Goal: Task Accomplishment & Management: Complete application form

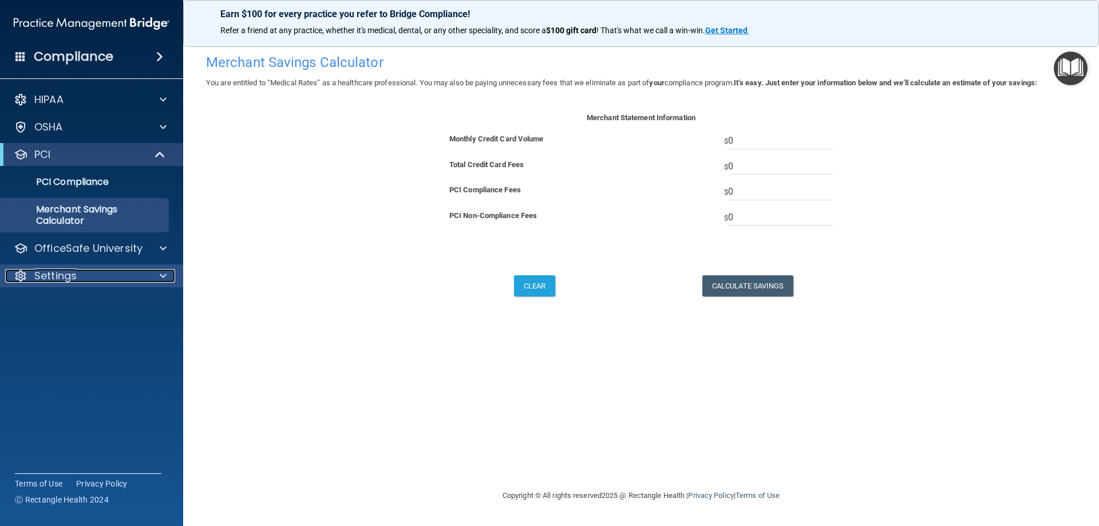
click at [62, 272] on p "Settings" at bounding box center [55, 276] width 42 height 14
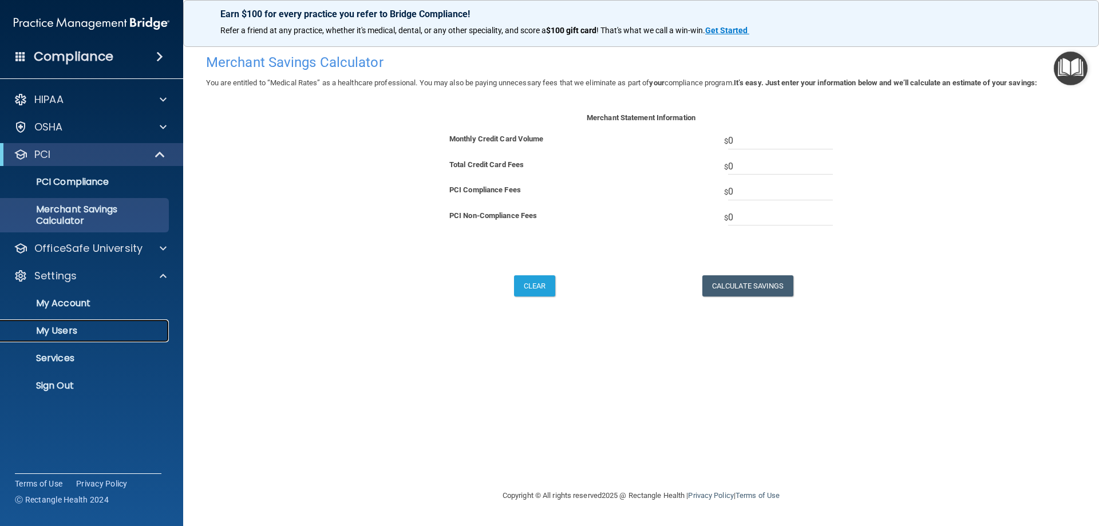
click at [50, 333] on p "My Users" at bounding box center [85, 330] width 156 height 11
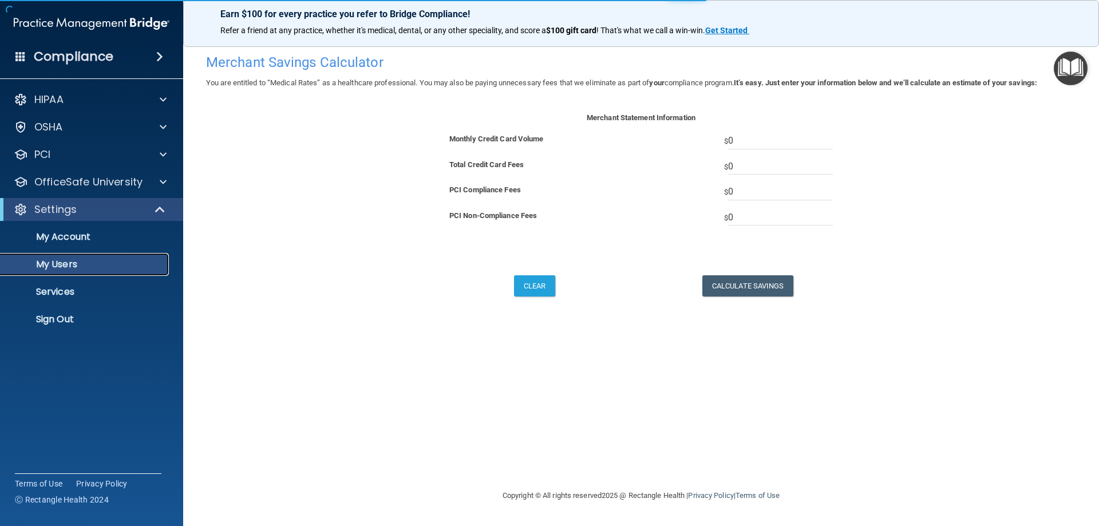
select select "20"
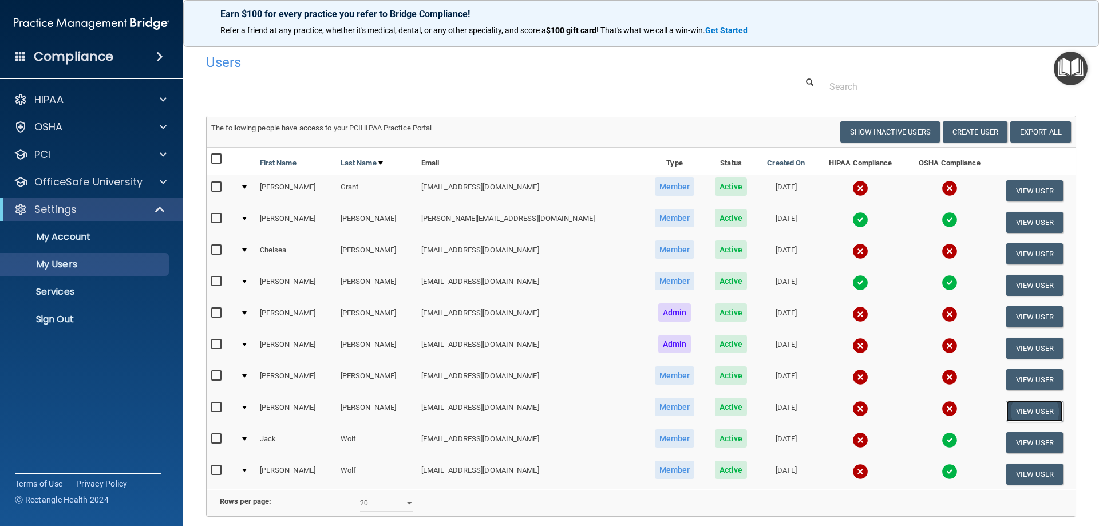
click at [1007, 412] on button "View User" at bounding box center [1034, 411] width 57 height 21
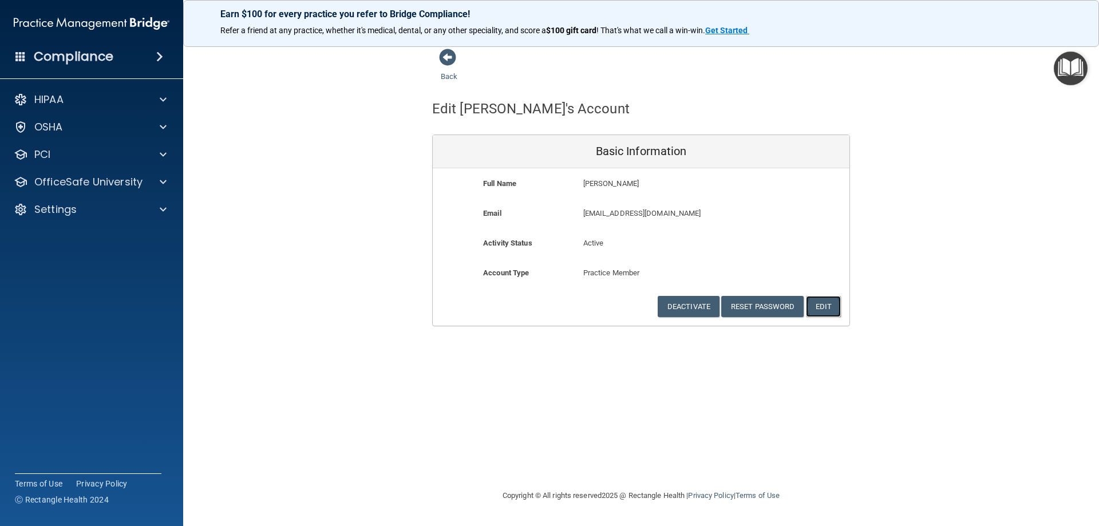
click at [821, 306] on button "Edit" at bounding box center [823, 306] width 35 height 21
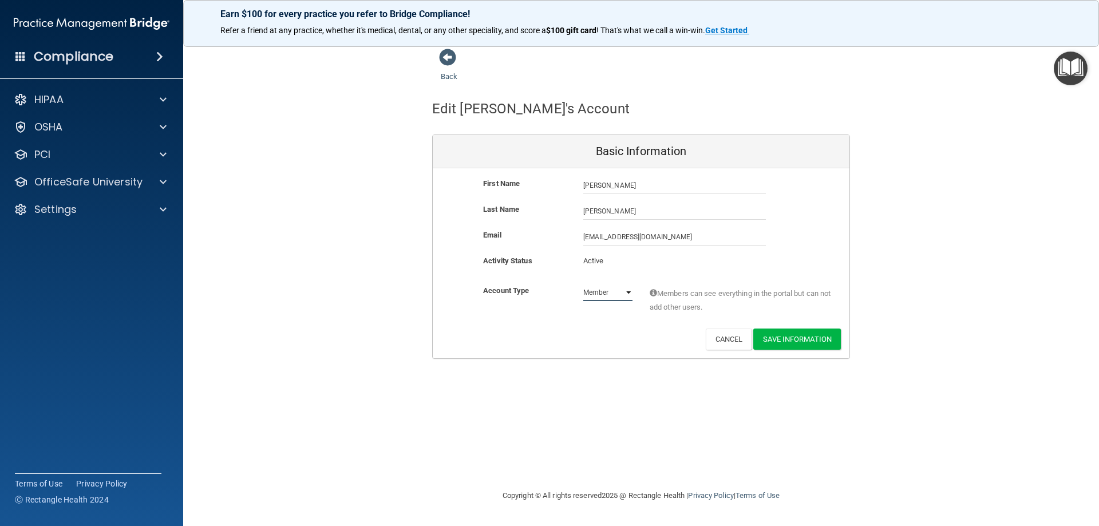
click at [616, 289] on select "Admin Member" at bounding box center [607, 292] width 49 height 17
select select "practice_admin"
click at [583, 284] on select "Admin Member" at bounding box center [607, 292] width 49 height 17
click at [805, 337] on button "Save Information" at bounding box center [797, 339] width 88 height 21
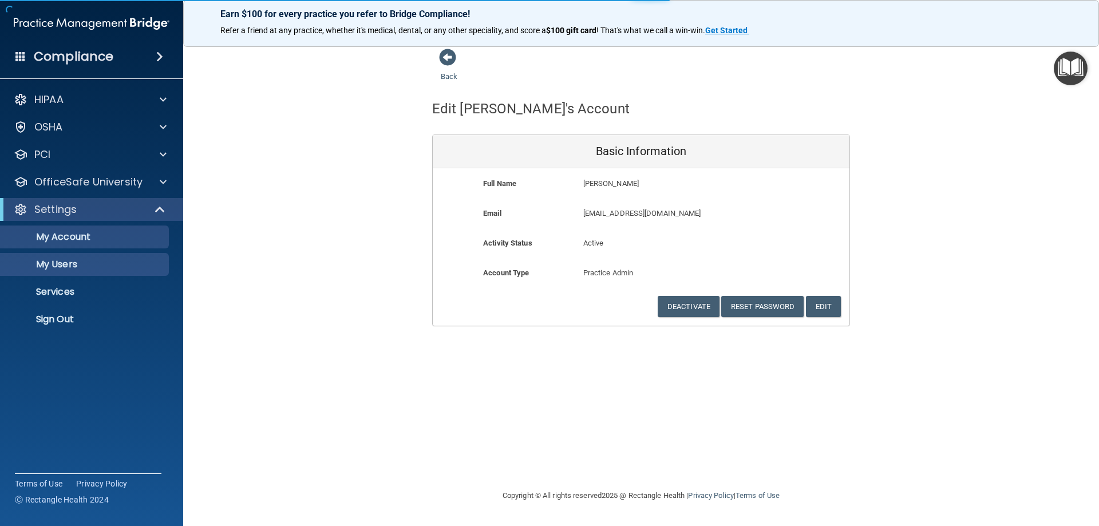
select select "20"
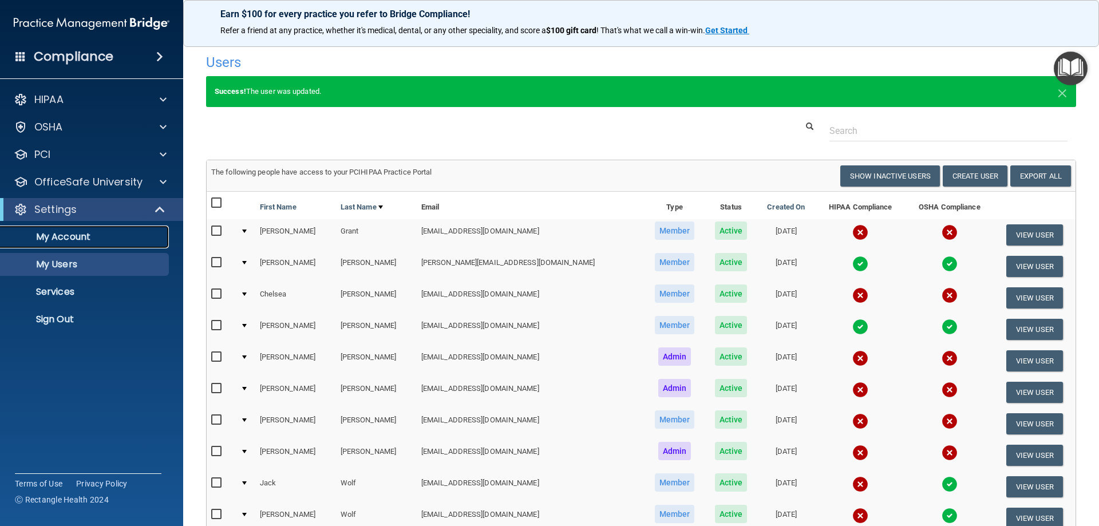
click at [42, 231] on p "My Account" at bounding box center [85, 236] width 156 height 11
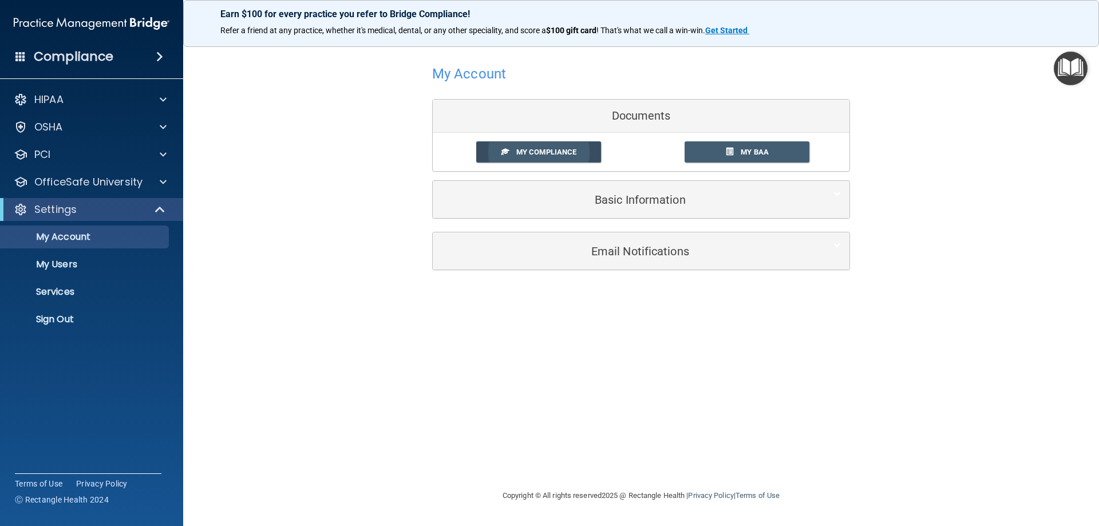
click at [552, 148] on span "My Compliance" at bounding box center [546, 152] width 60 height 9
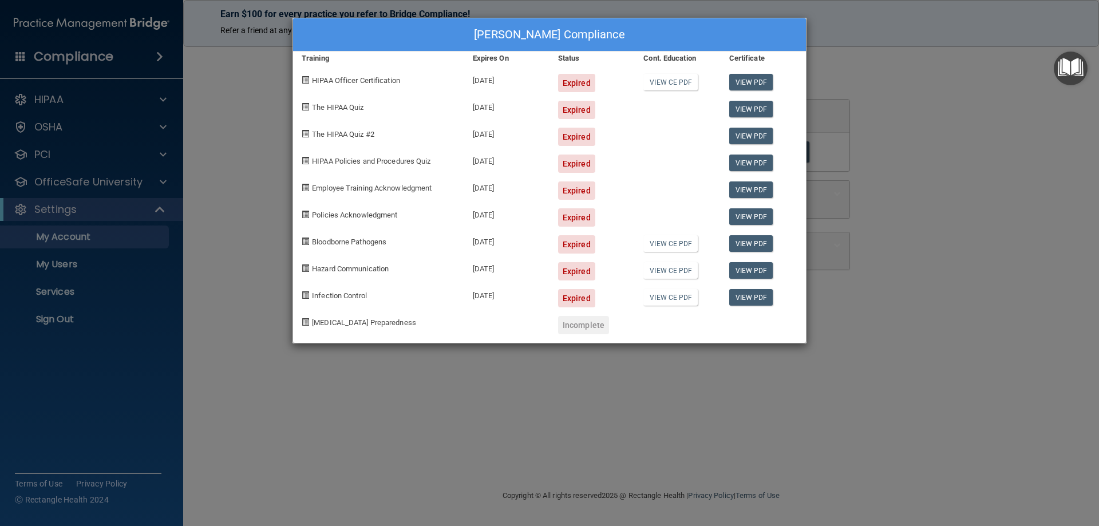
click at [252, 118] on div "[PERSON_NAME] Compliance Training Expires On Status Cont. Education Certificate…" at bounding box center [549, 263] width 1099 height 526
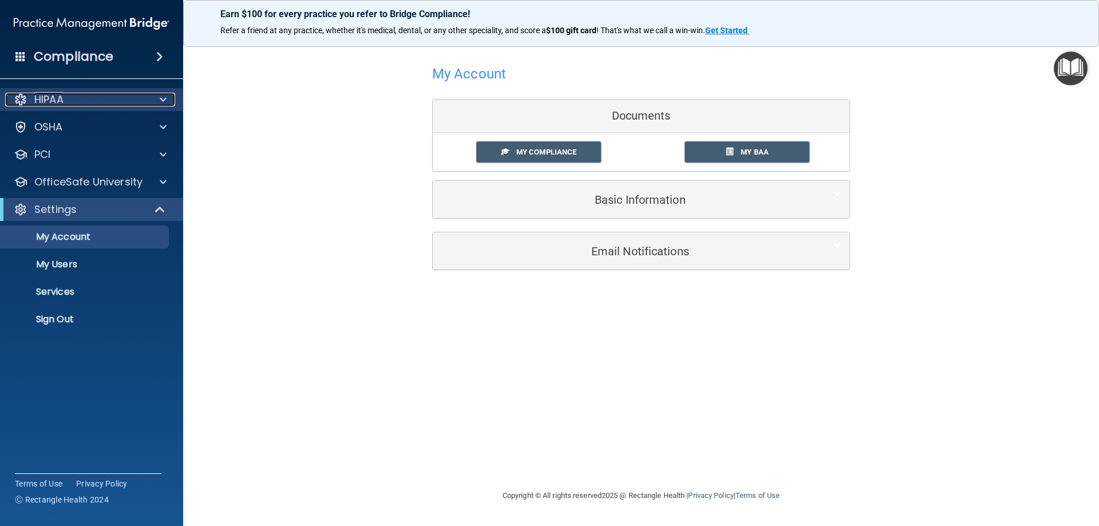
click at [164, 102] on span at bounding box center [163, 100] width 7 height 14
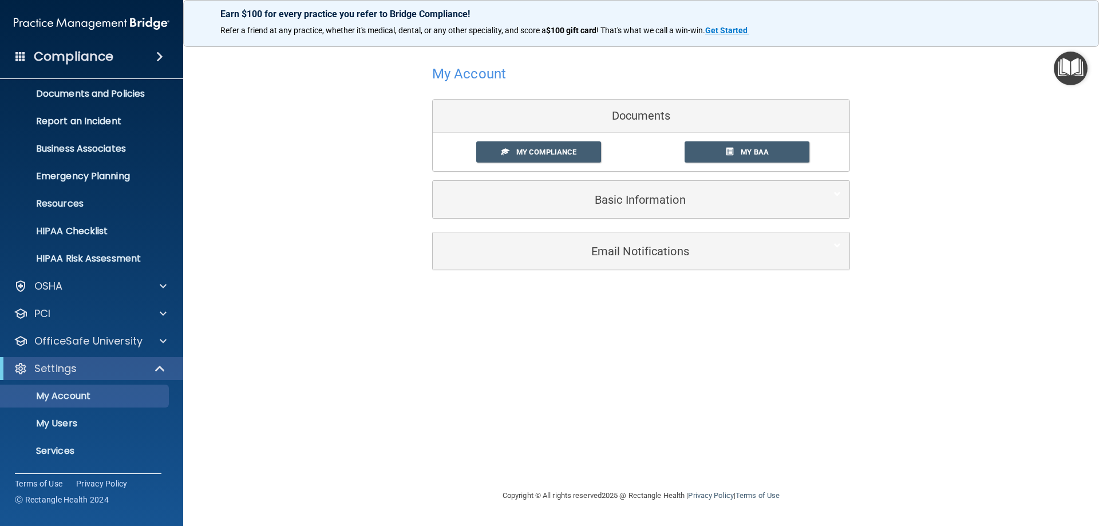
scroll to position [57, 0]
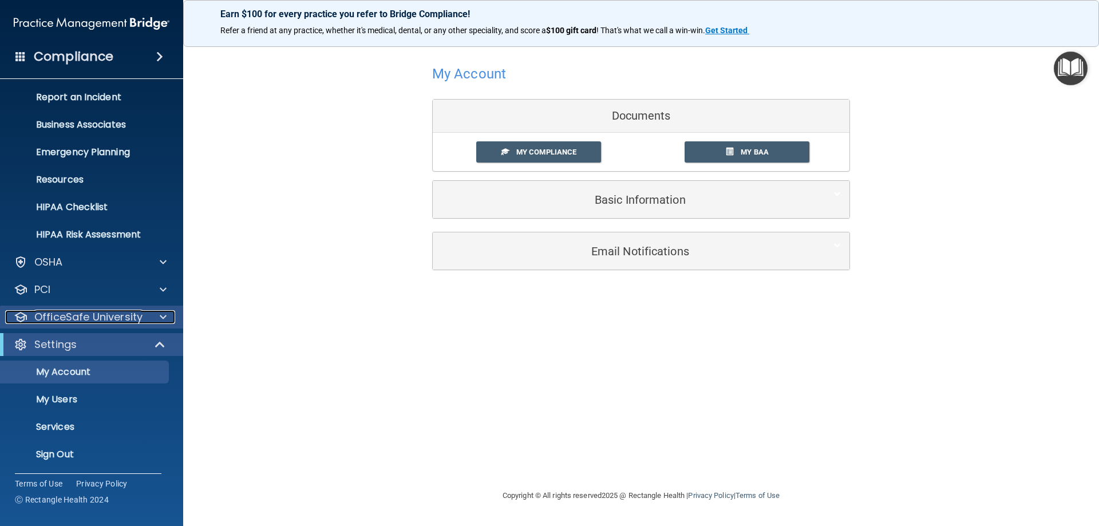
click at [160, 314] on span at bounding box center [163, 317] width 7 height 14
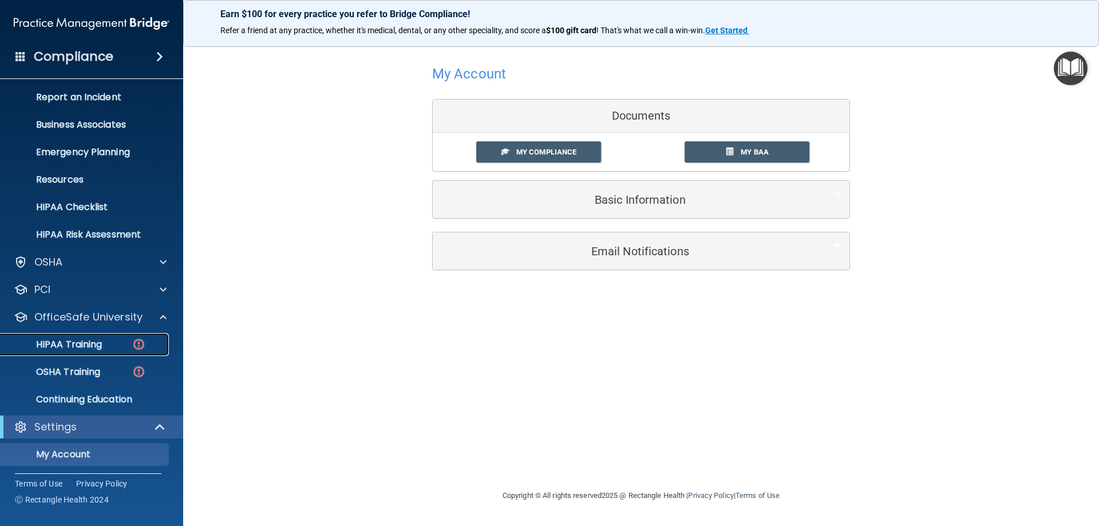
click at [68, 341] on p "HIPAA Training" at bounding box center [54, 344] width 94 height 11
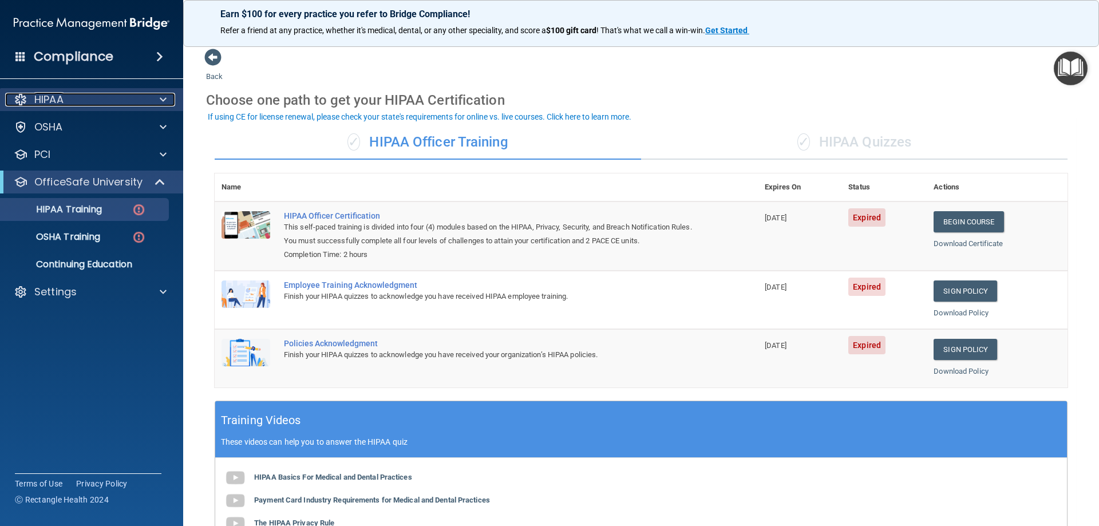
click at [160, 99] on span at bounding box center [163, 100] width 7 height 14
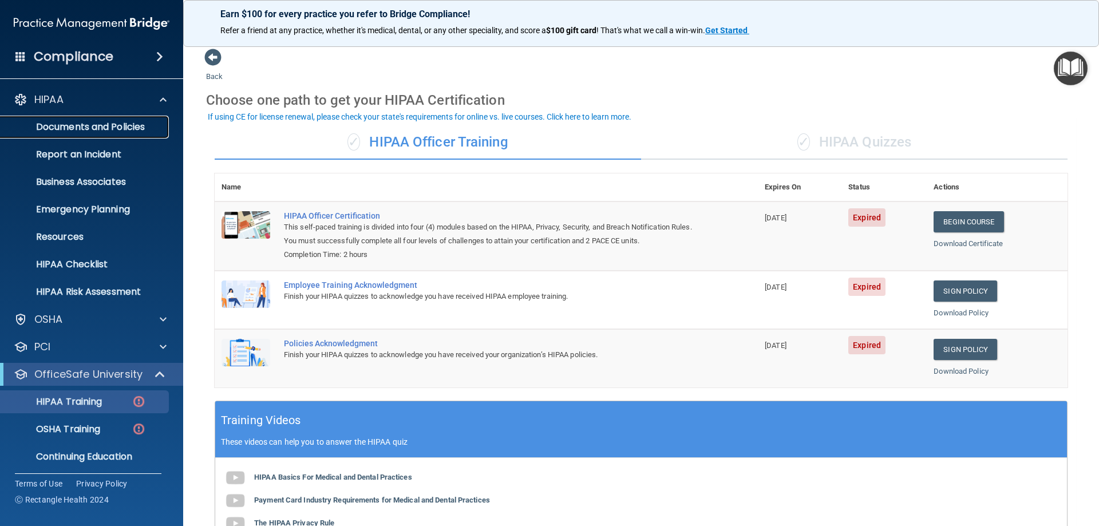
click at [116, 128] on p "Documents and Policies" at bounding box center [85, 126] width 156 height 11
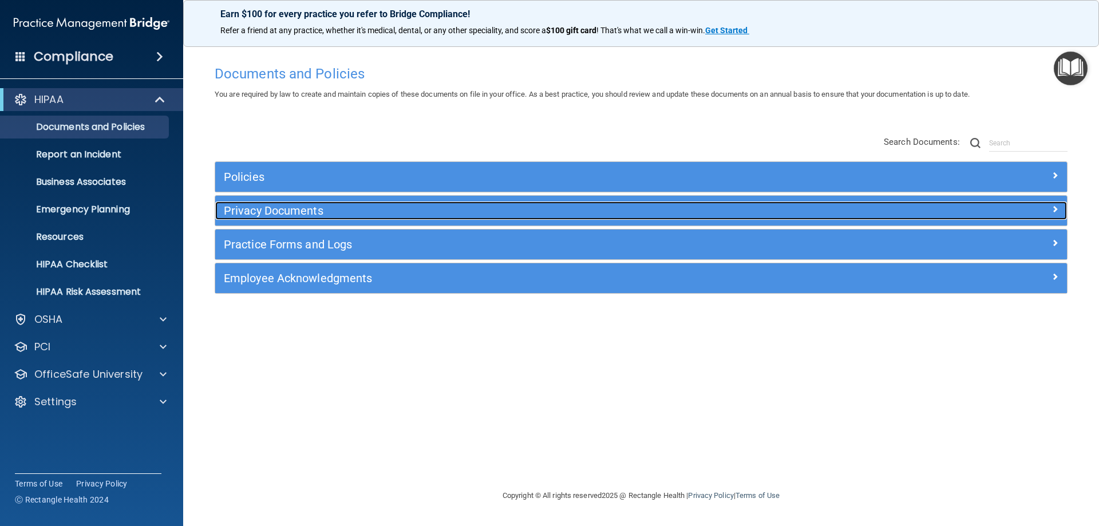
click at [259, 207] on h5 "Privacy Documents" at bounding box center [535, 210] width 622 height 13
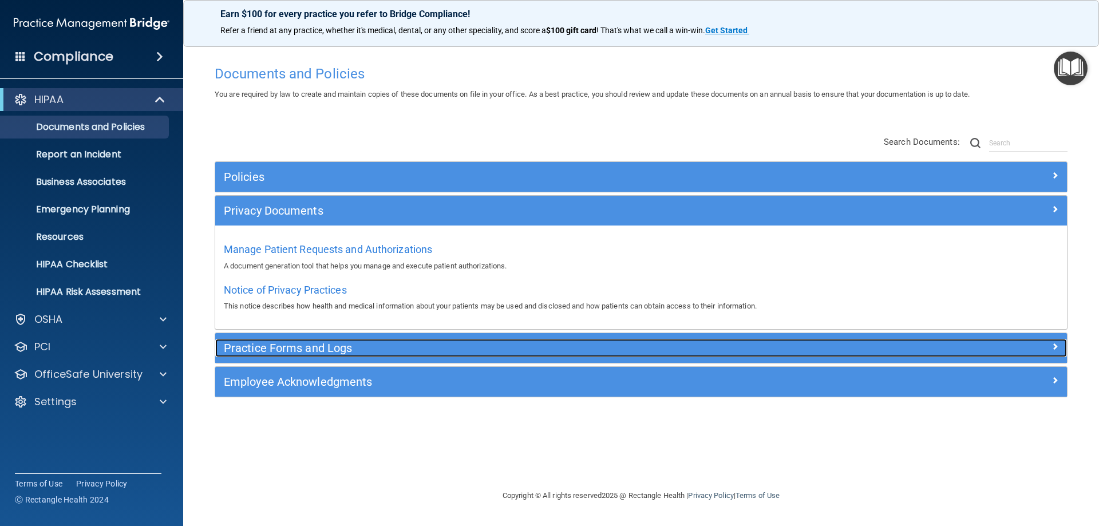
click at [260, 347] on h5 "Practice Forms and Logs" at bounding box center [535, 348] width 622 height 13
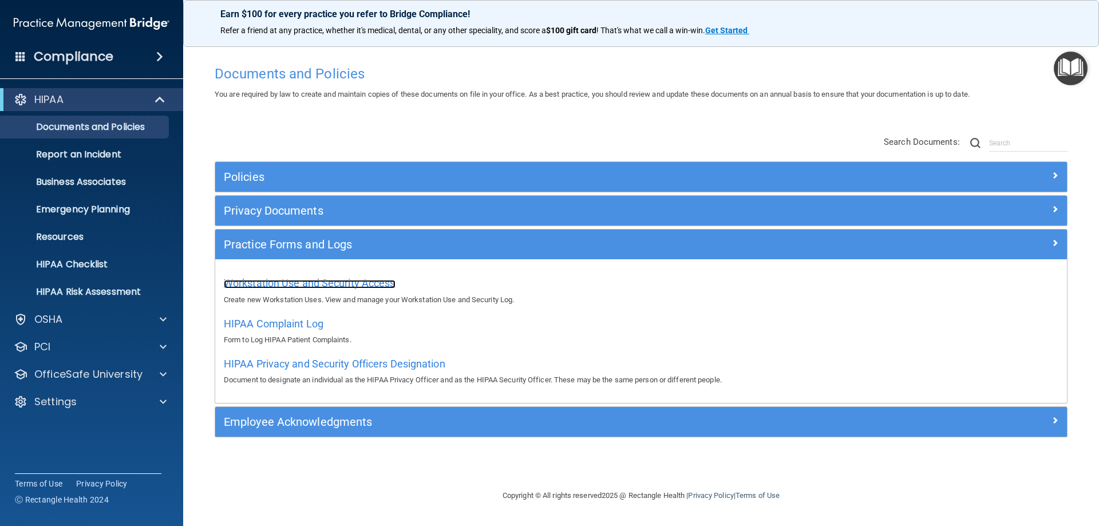
click at [276, 283] on span "Workstation Use and Security Access" at bounding box center [310, 283] width 172 height 12
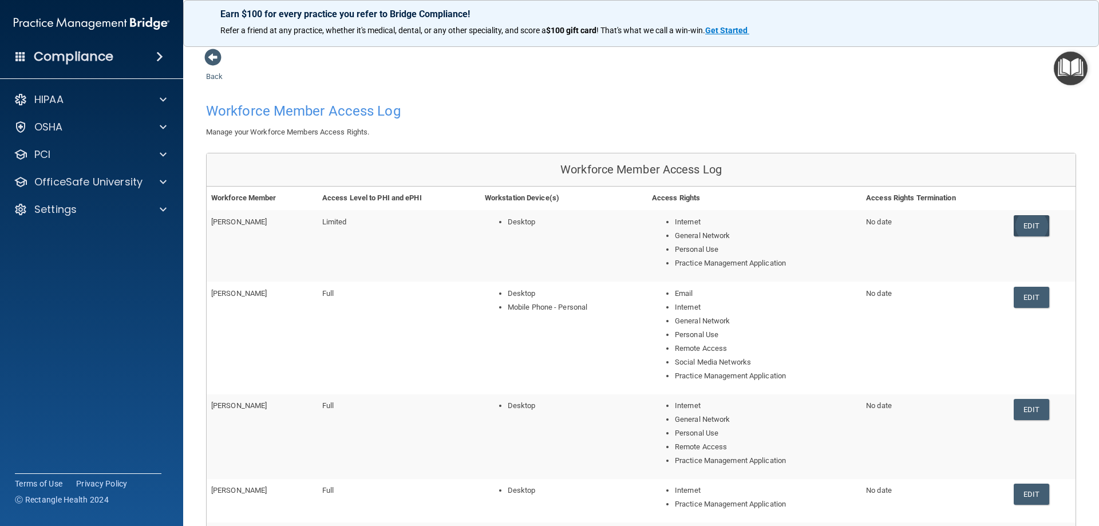
click at [1024, 230] on link "Edit" at bounding box center [1031, 225] width 35 height 21
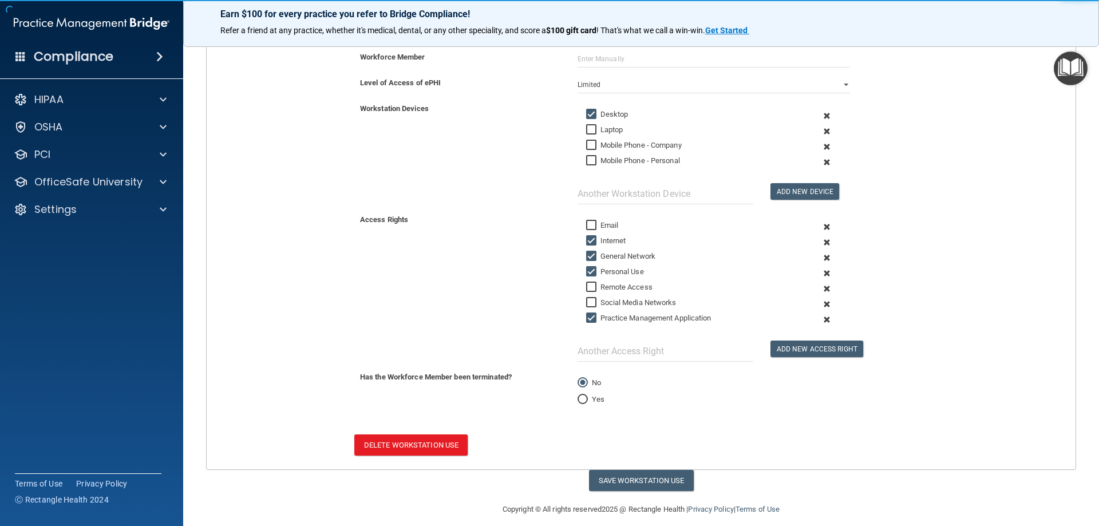
scroll to position [200, 0]
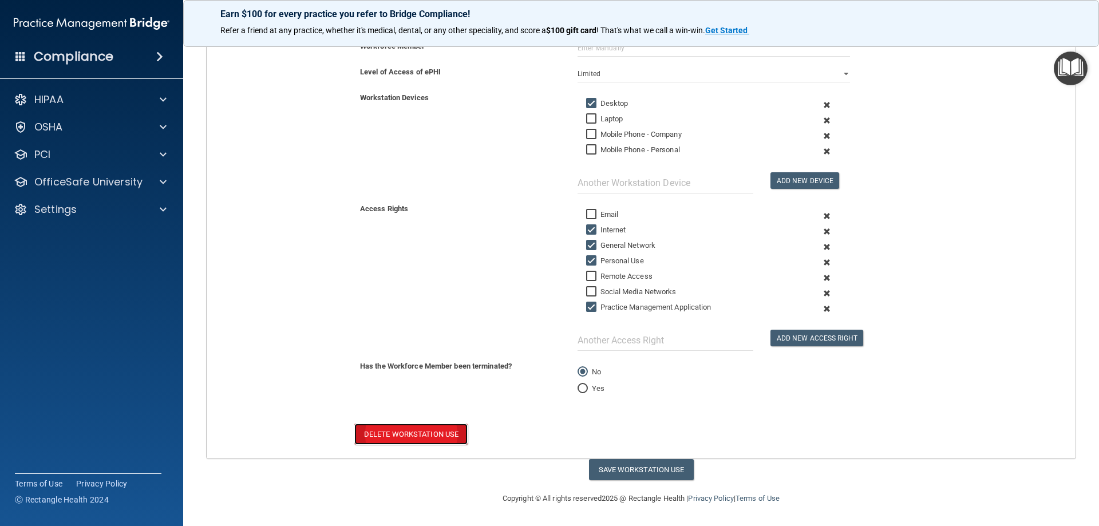
click at [392, 436] on button "Delete Workstation Use" at bounding box center [410, 434] width 113 height 21
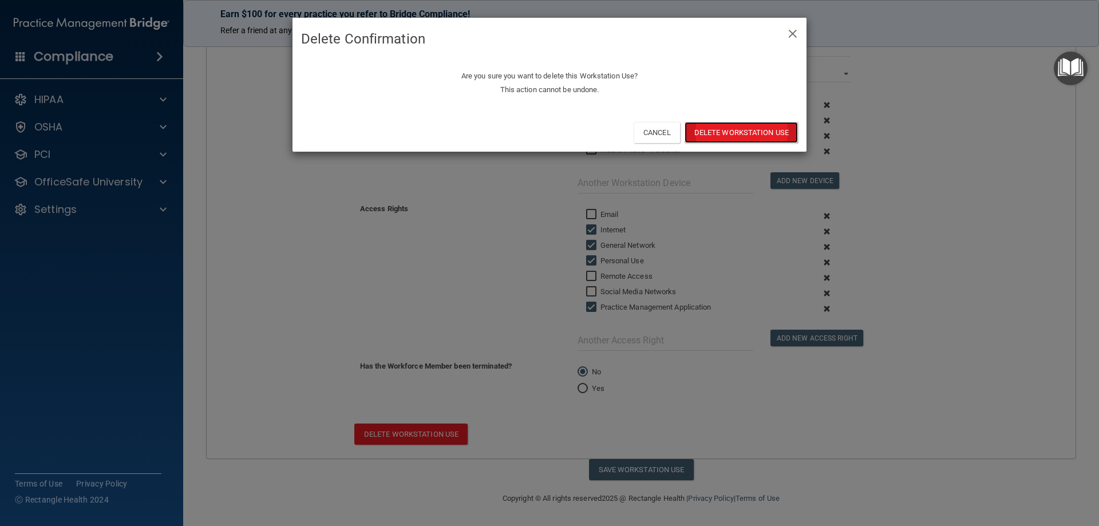
click at [715, 134] on button "Delete Workstation Use" at bounding box center [741, 132] width 113 height 21
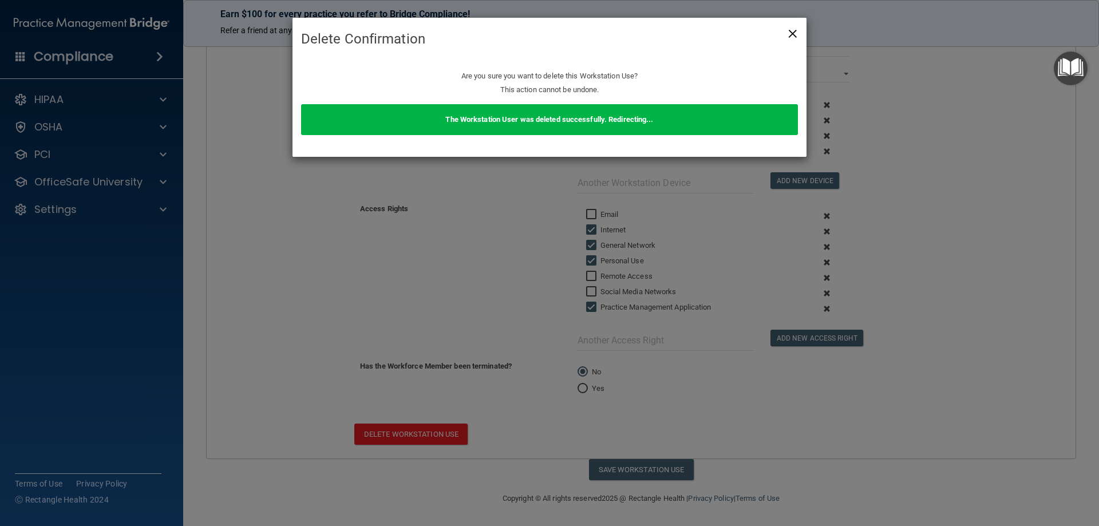
click at [792, 33] on span "×" at bounding box center [793, 32] width 10 height 23
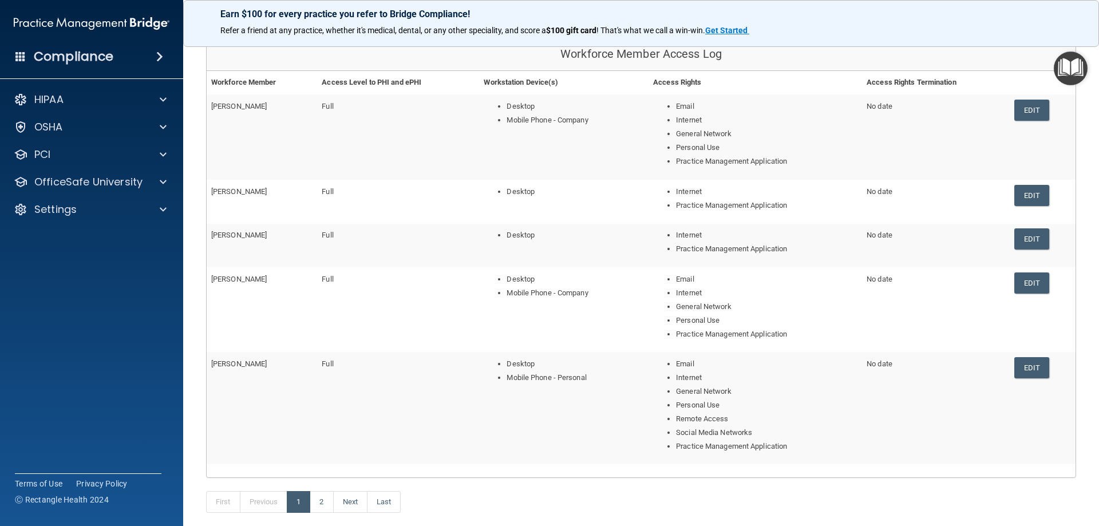
scroll to position [108, 0]
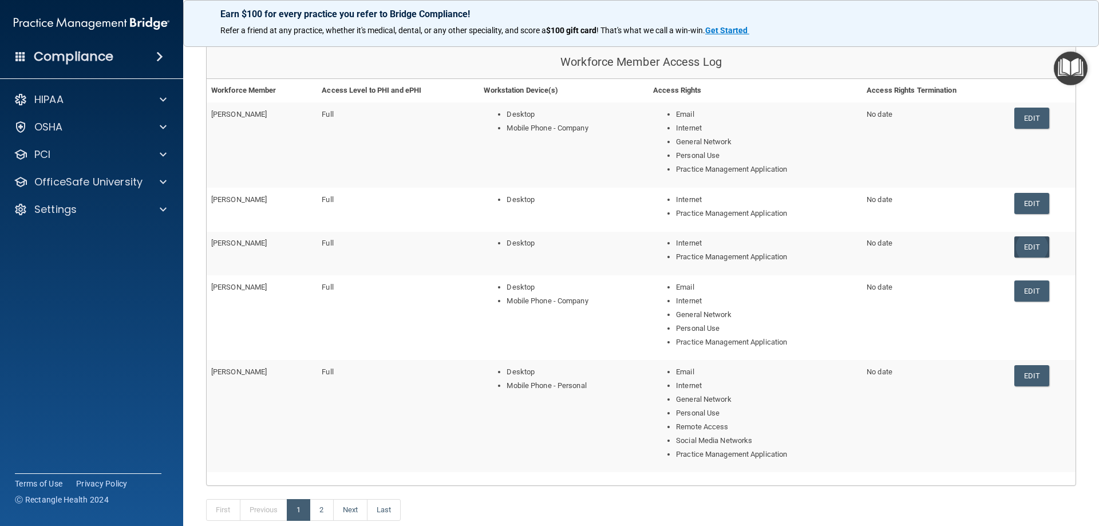
click at [1015, 250] on link "Edit" at bounding box center [1031, 246] width 35 height 21
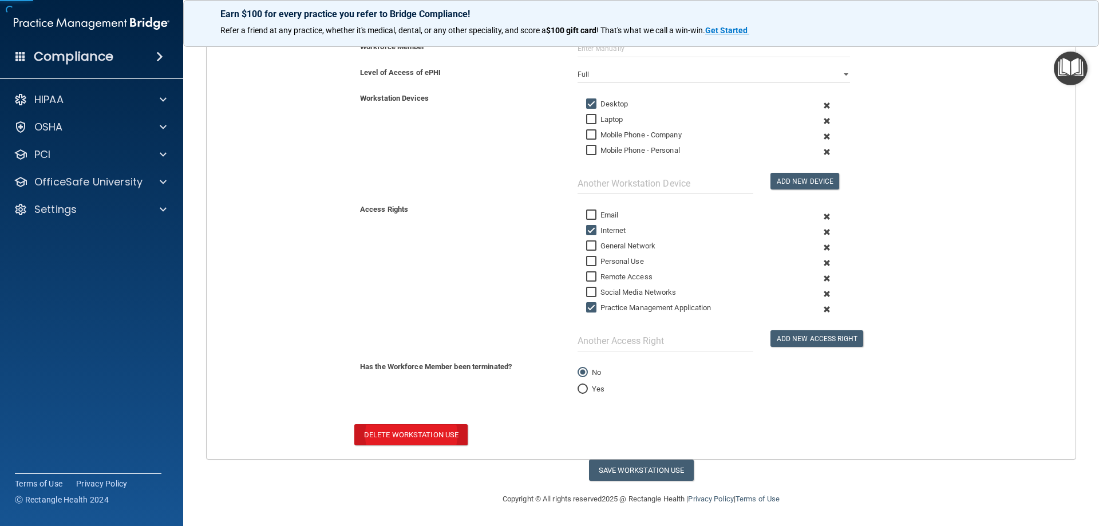
scroll to position [200, 0]
click at [579, 388] on input "Yes" at bounding box center [583, 389] width 10 height 9
radio input "true"
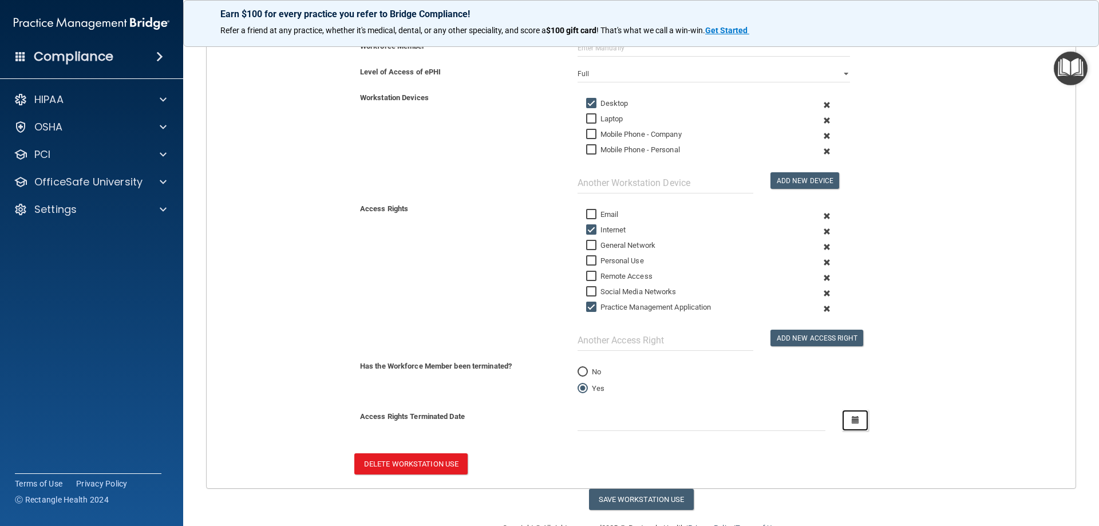
click at [852, 424] on button "button" at bounding box center [855, 420] width 26 height 21
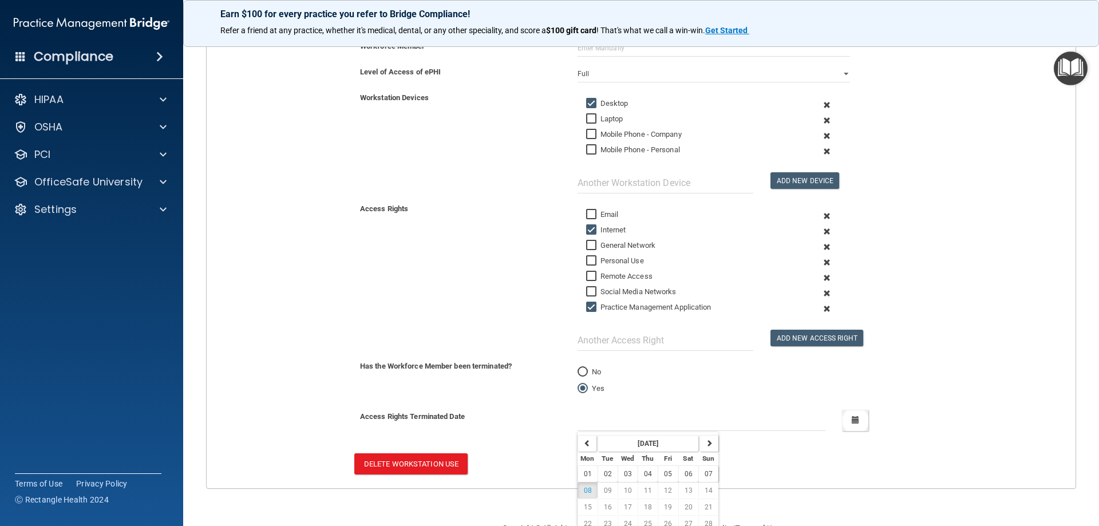
scroll to position [239, 0]
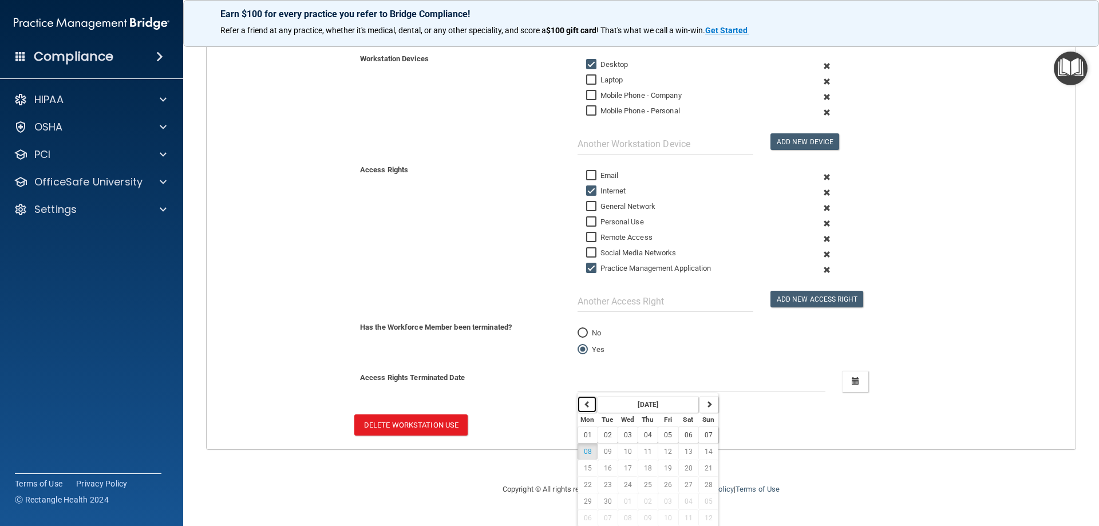
click at [586, 405] on icon "button" at bounding box center [587, 404] width 7 height 7
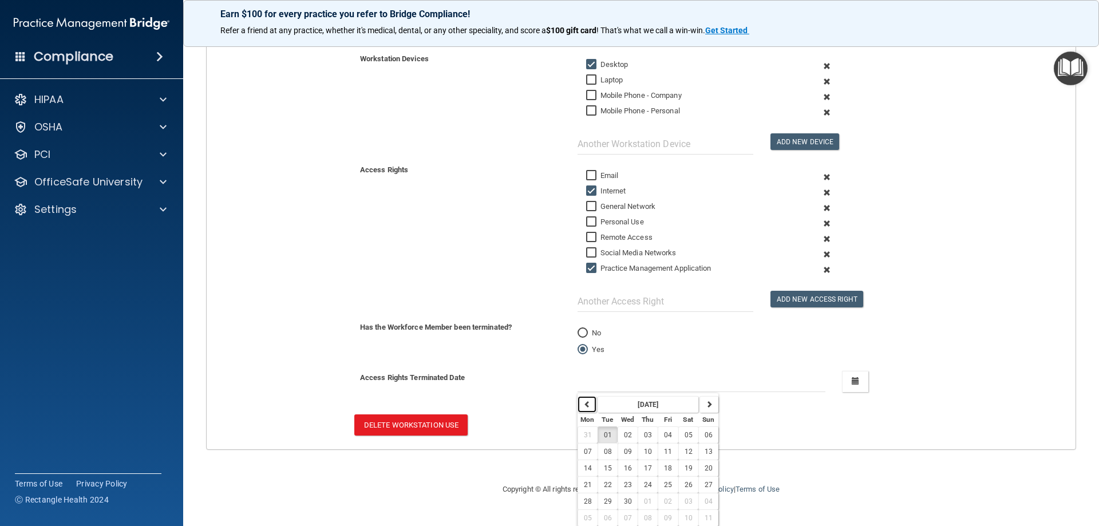
click at [586, 405] on icon "button" at bounding box center [587, 404] width 7 height 7
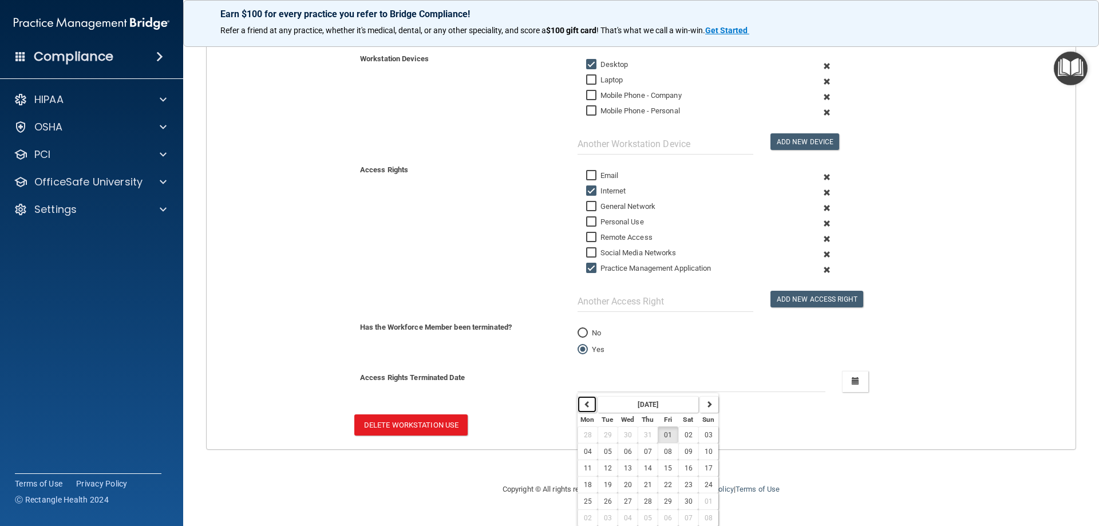
scroll to position [264, 0]
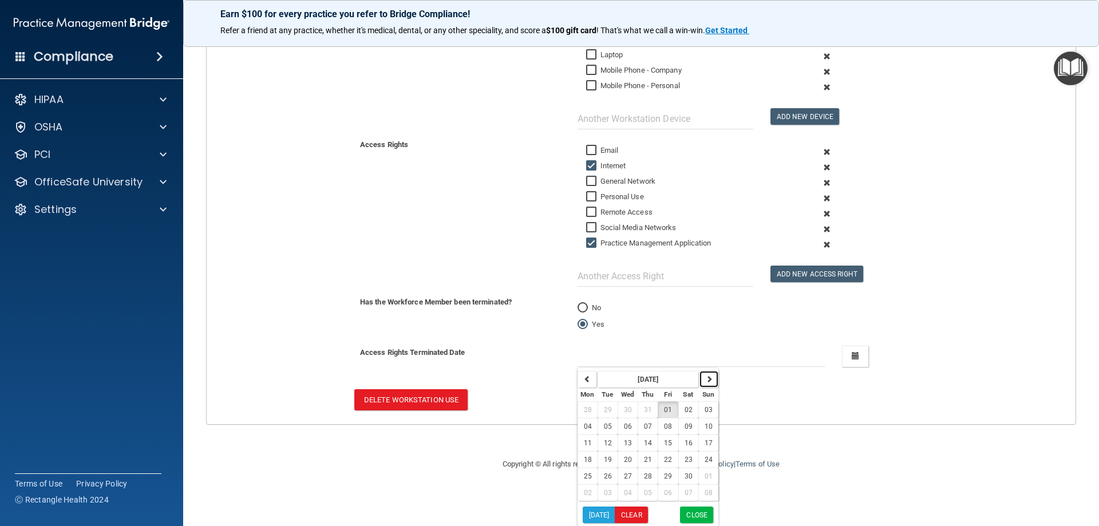
click at [708, 381] on button "button" at bounding box center [709, 379] width 19 height 17
click at [706, 378] on icon "button" at bounding box center [709, 379] width 7 height 7
click at [644, 461] on span "23" at bounding box center [648, 460] width 8 height 8
type input "[DATE]"
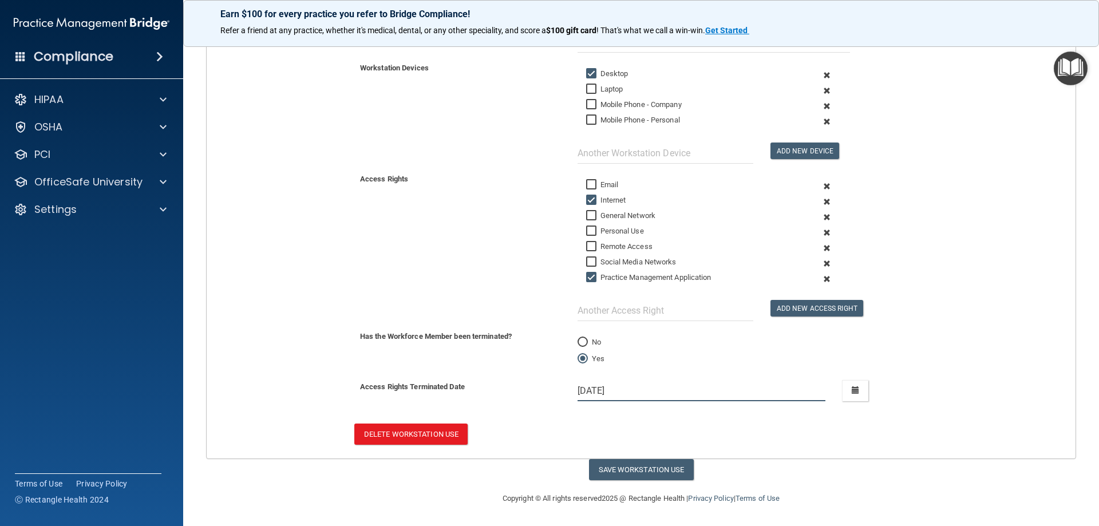
scroll to position [230, 0]
click at [667, 473] on button "Save Workstation Use" at bounding box center [641, 469] width 105 height 21
select select "? string:Full ?"
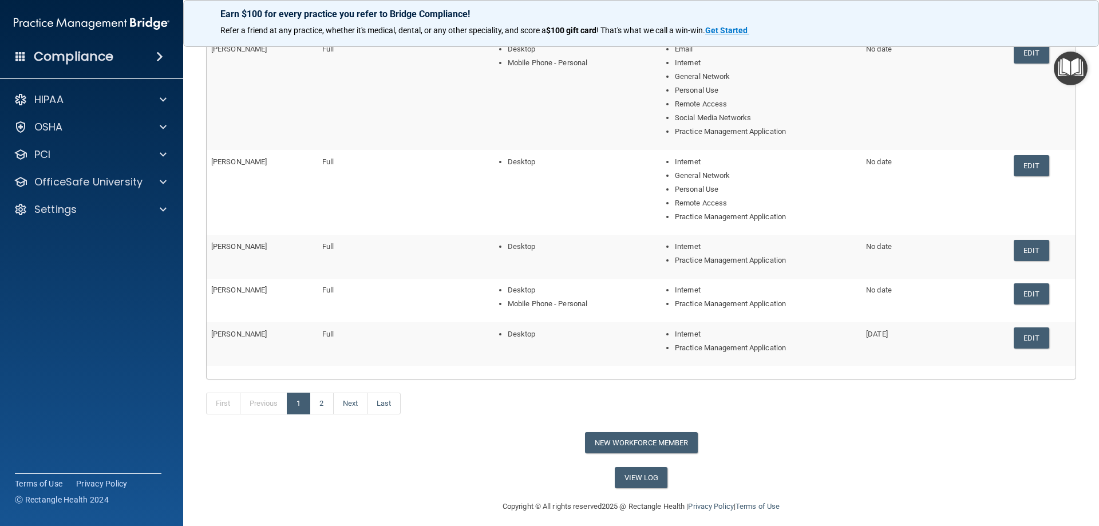
scroll to position [181, 0]
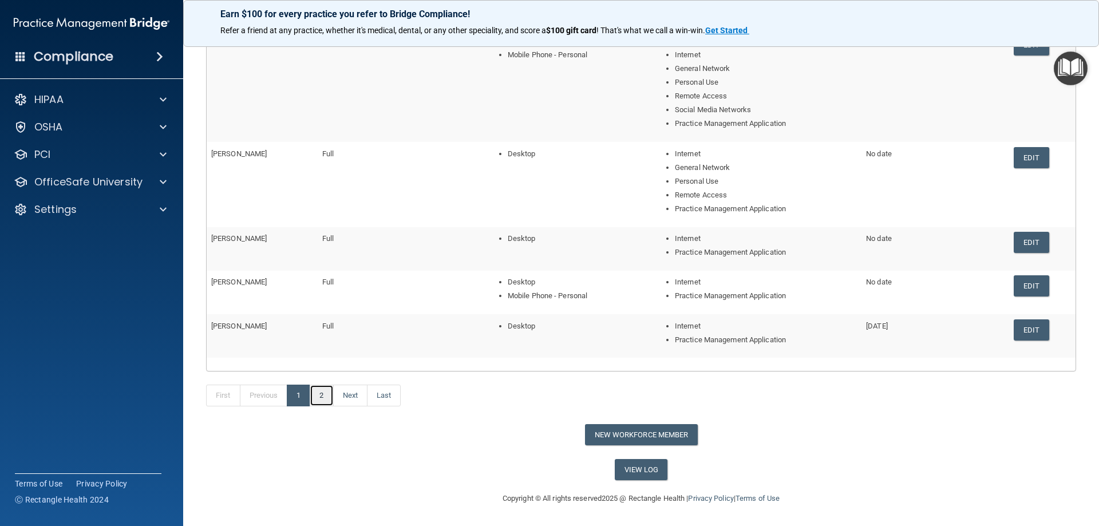
click at [326, 397] on link "2" at bounding box center [321, 396] width 23 height 22
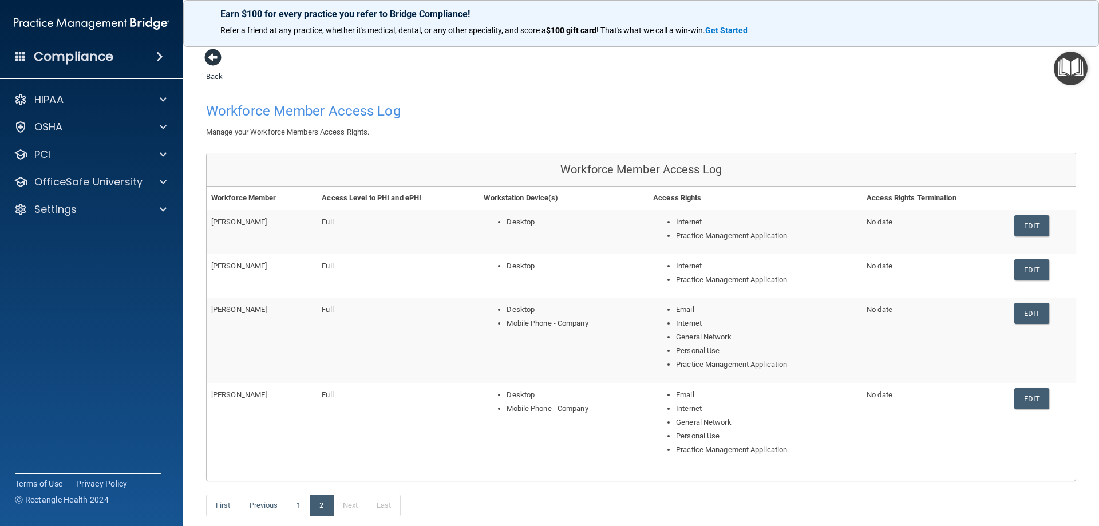
click at [214, 53] on span at bounding box center [212, 57] width 17 height 17
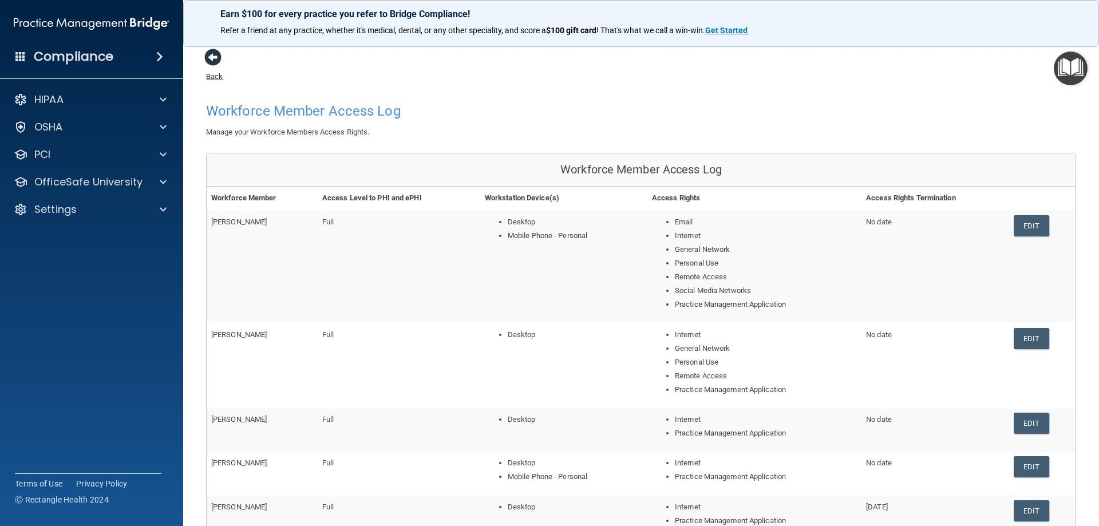
click at [210, 61] on span at bounding box center [212, 57] width 17 height 17
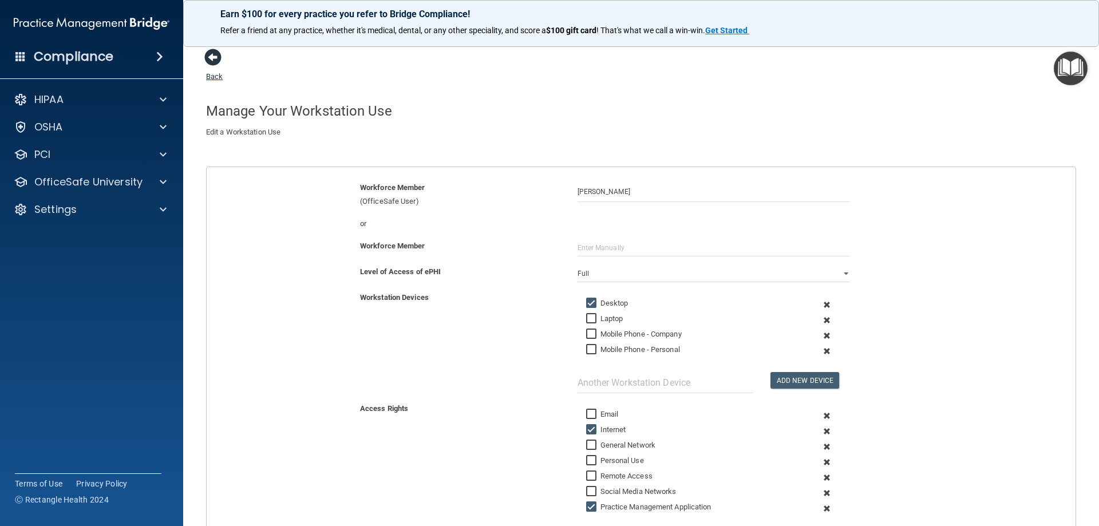
click at [222, 64] on span at bounding box center [212, 57] width 17 height 17
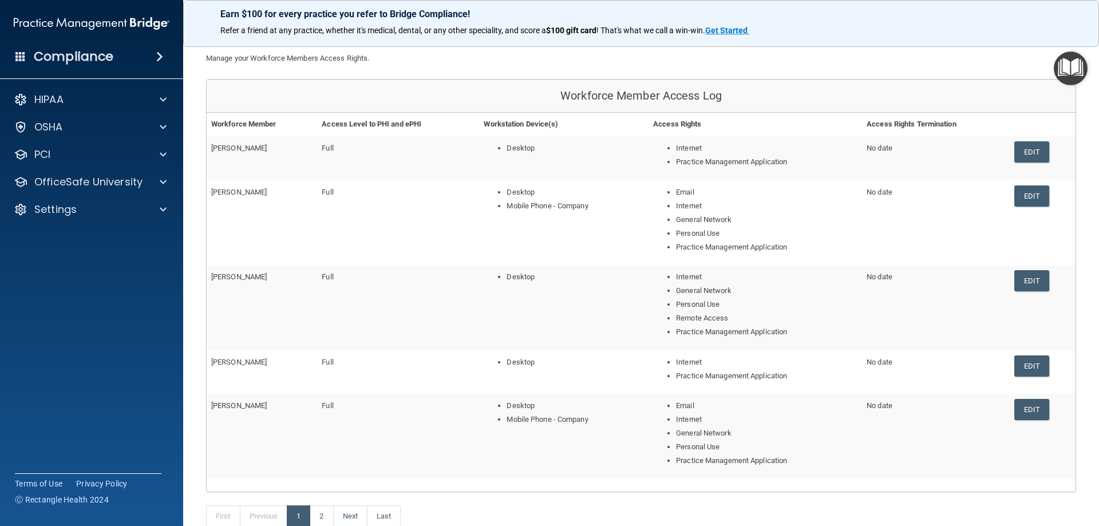
scroll to position [195, 0]
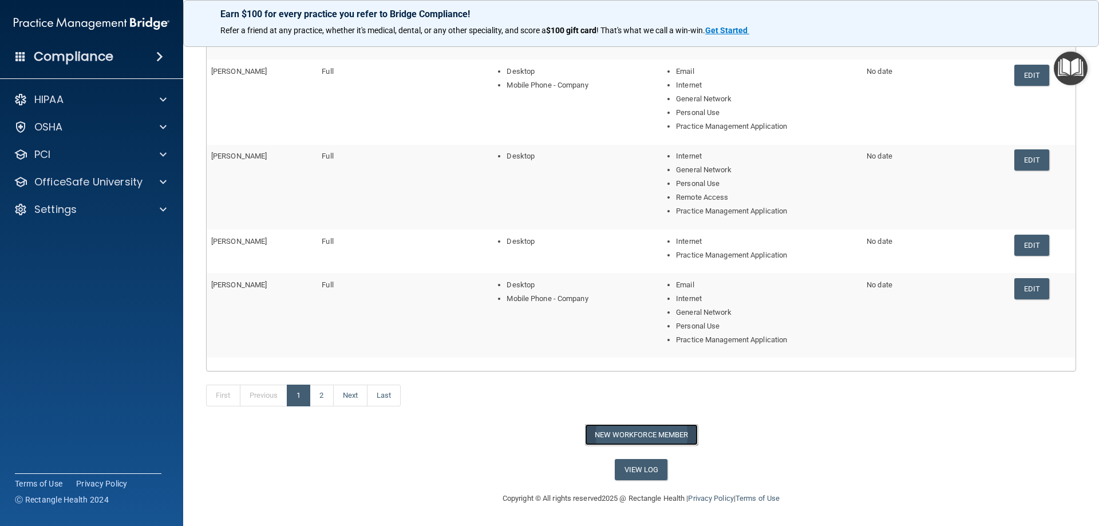
click at [673, 429] on button "New Workforce Member" at bounding box center [641, 434] width 113 height 21
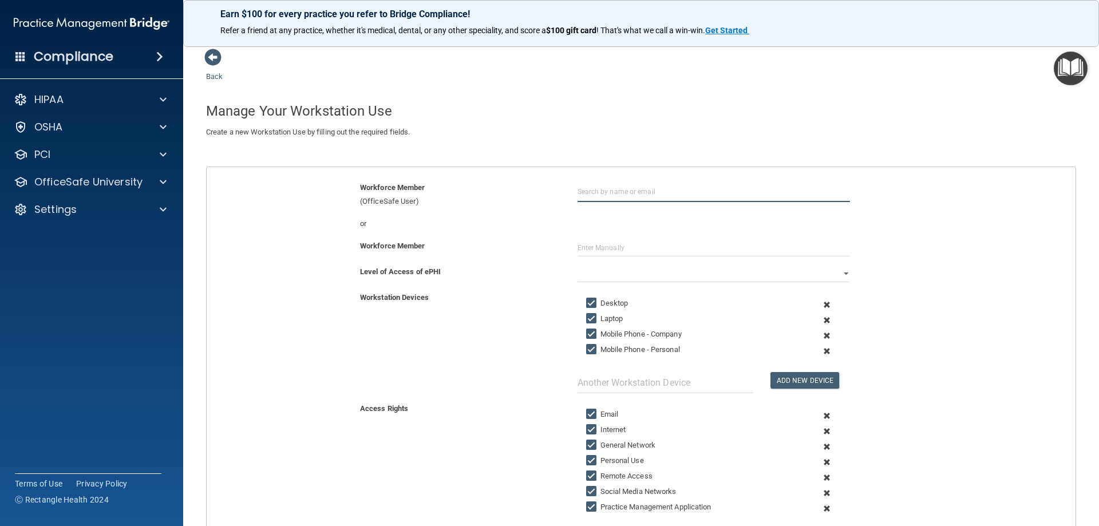
click at [606, 199] on input "text" at bounding box center [714, 191] width 272 height 21
type input "t"
type input "a"
click at [617, 224] on div "[PERSON_NAME]" at bounding box center [619, 220] width 56 height 10
type input "[PERSON_NAME]"
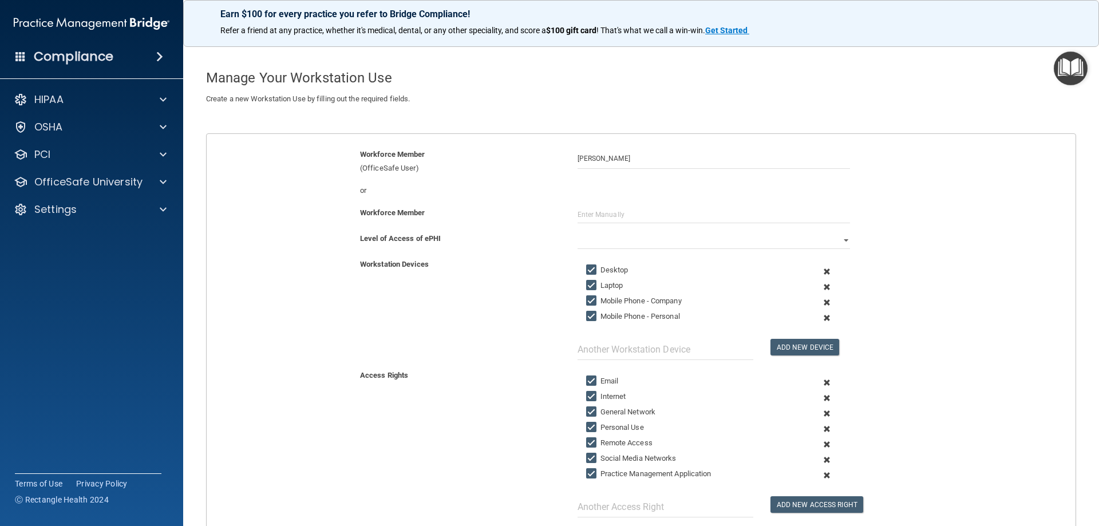
scroll to position [57, 0]
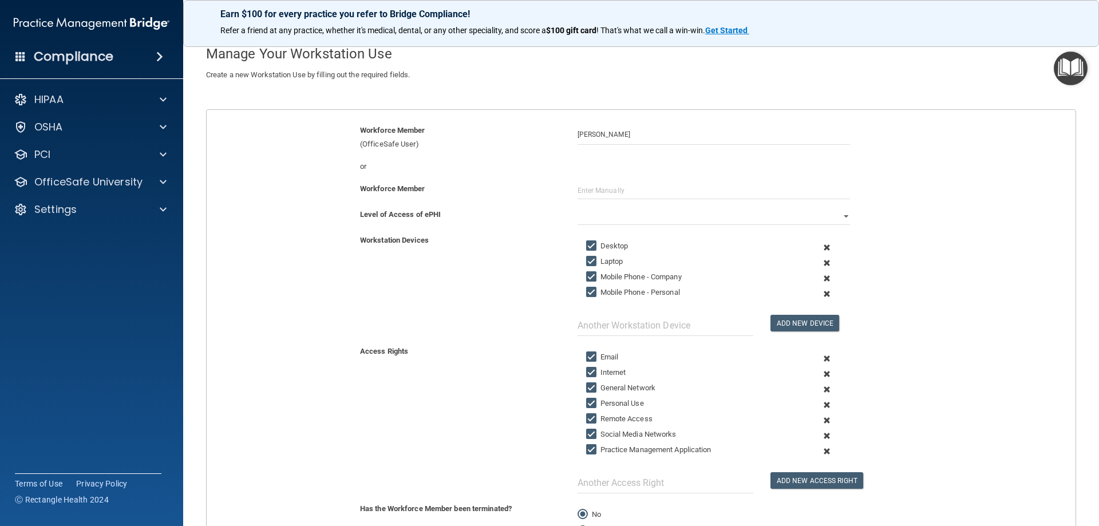
click at [588, 259] on input "Laptop" at bounding box center [592, 261] width 13 height 9
checkbox input "false"
click at [591, 275] on input "Mobile Phone - Company" at bounding box center [592, 276] width 13 height 9
checkbox input "false"
click at [590, 290] on input "Mobile Phone - Personal" at bounding box center [592, 292] width 13 height 9
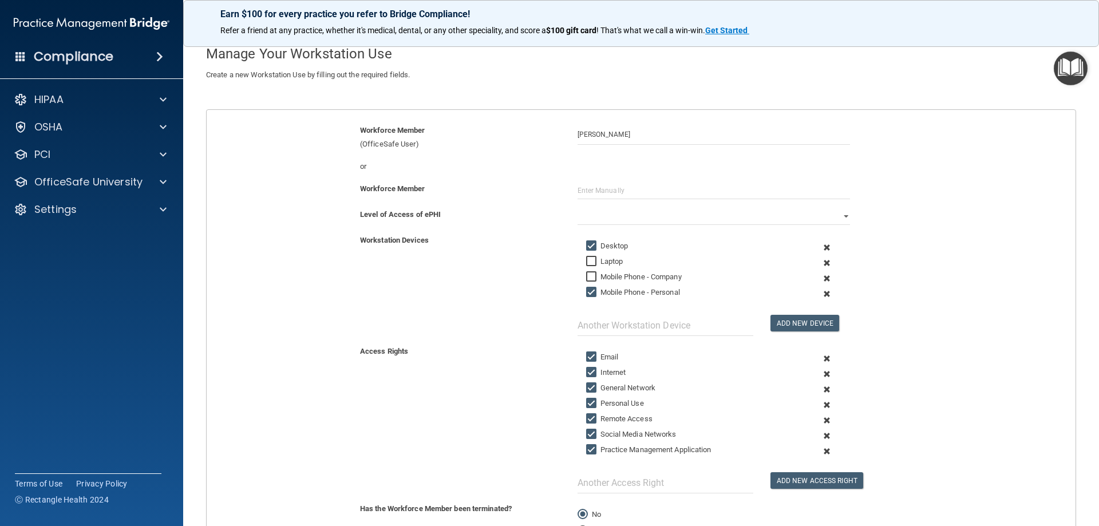
checkbox input "false"
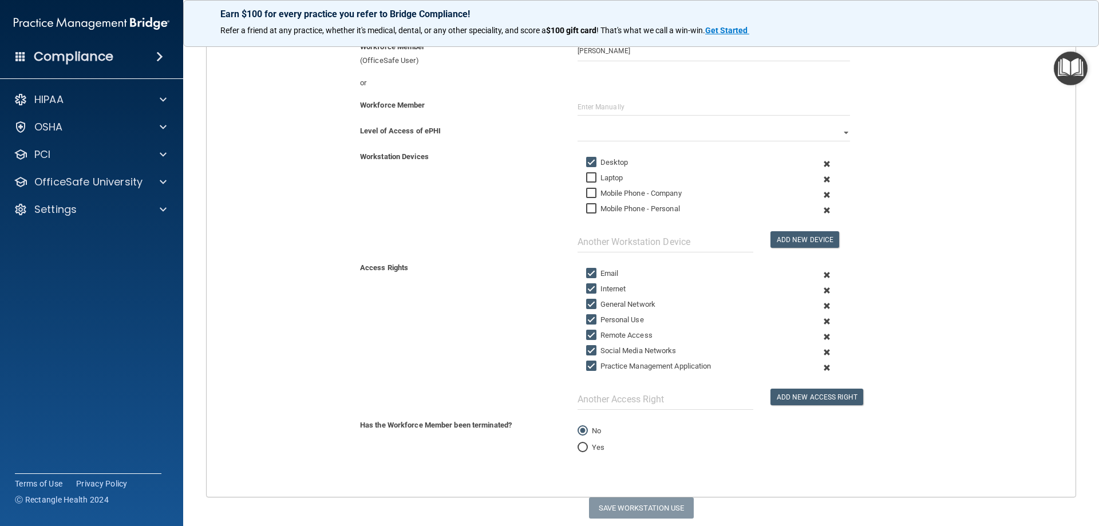
scroll to position [172, 0]
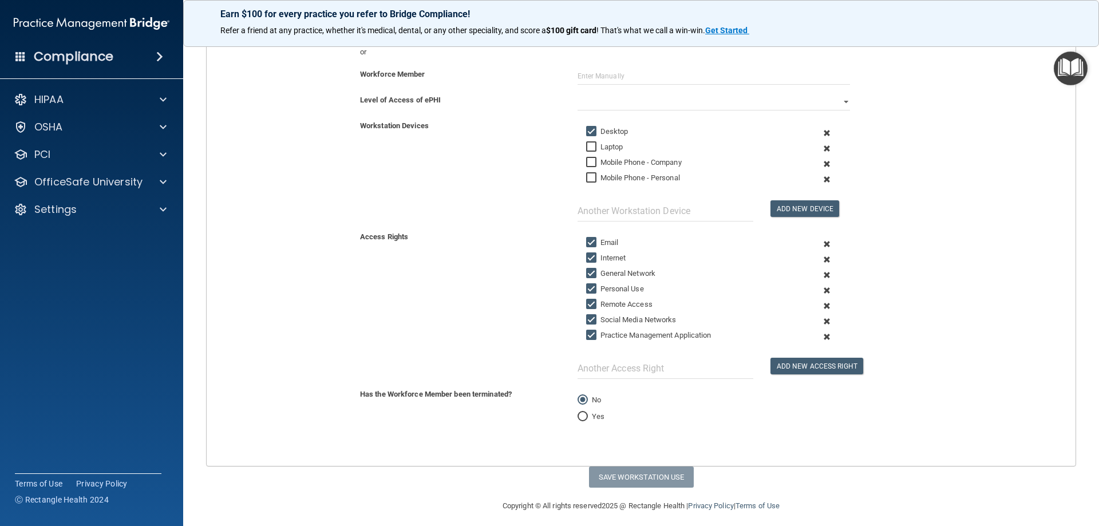
click at [587, 246] on input "Email" at bounding box center [592, 242] width 13 height 9
checkbox input "false"
click at [587, 291] on input "Personal Use" at bounding box center [592, 288] width 13 height 9
checkbox input "false"
click at [590, 302] on input "Remote Access" at bounding box center [592, 304] width 13 height 9
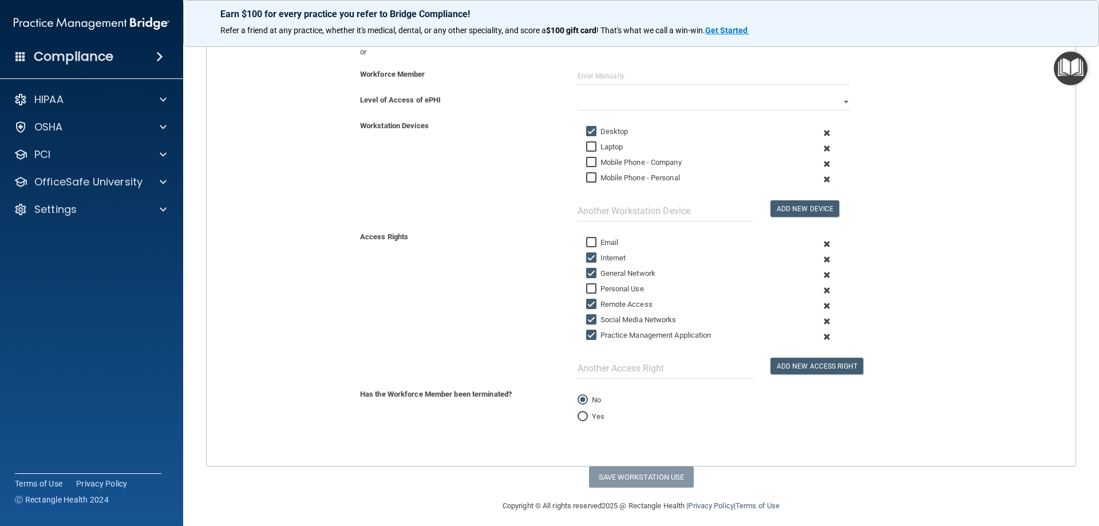
checkbox input "false"
click at [586, 322] on input "Social Media Networks" at bounding box center [592, 319] width 13 height 9
checkbox input "false"
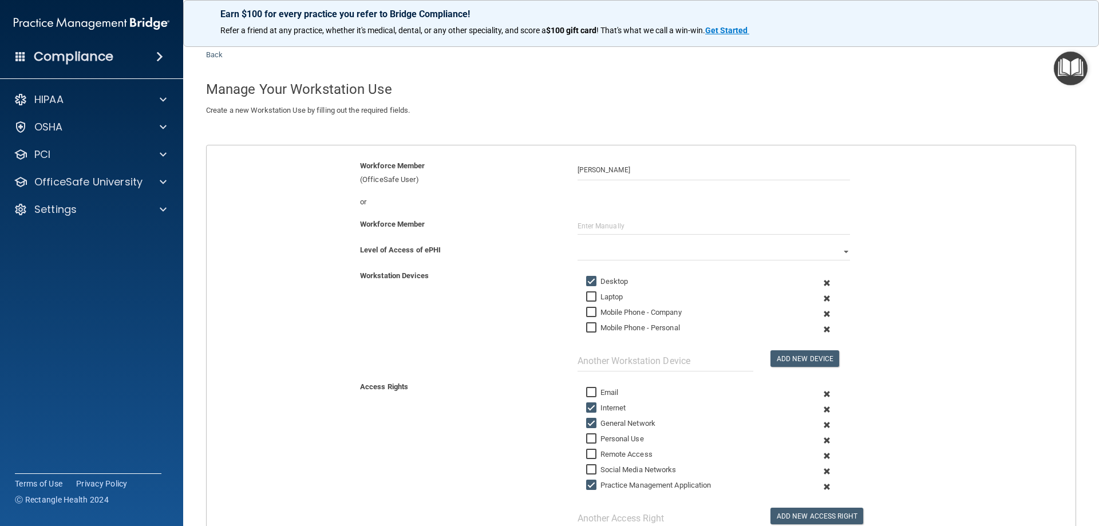
scroll to position [0, 0]
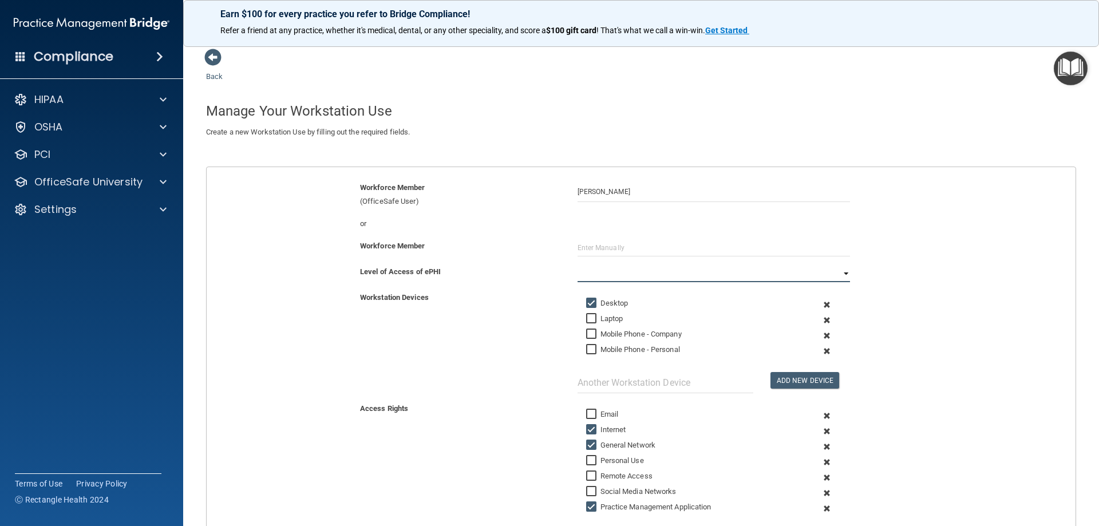
click at [604, 270] on select "Full Limited None" at bounding box center [714, 273] width 272 height 17
click at [578, 265] on select "Full Limited None" at bounding box center [714, 273] width 272 height 17
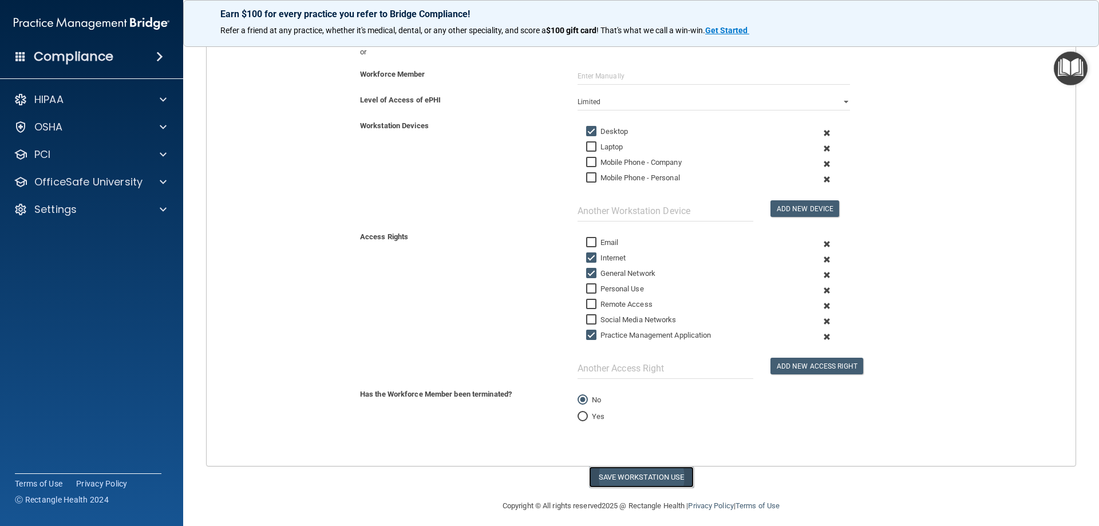
click at [609, 481] on button "Save Workstation Use" at bounding box center [641, 477] width 105 height 21
select select "? string:Full ?"
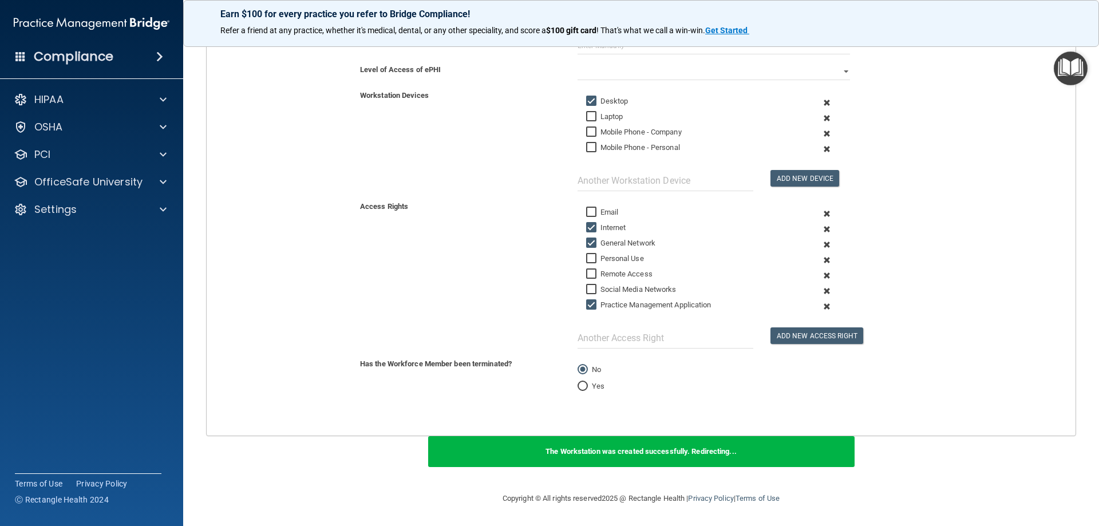
scroll to position [0, 0]
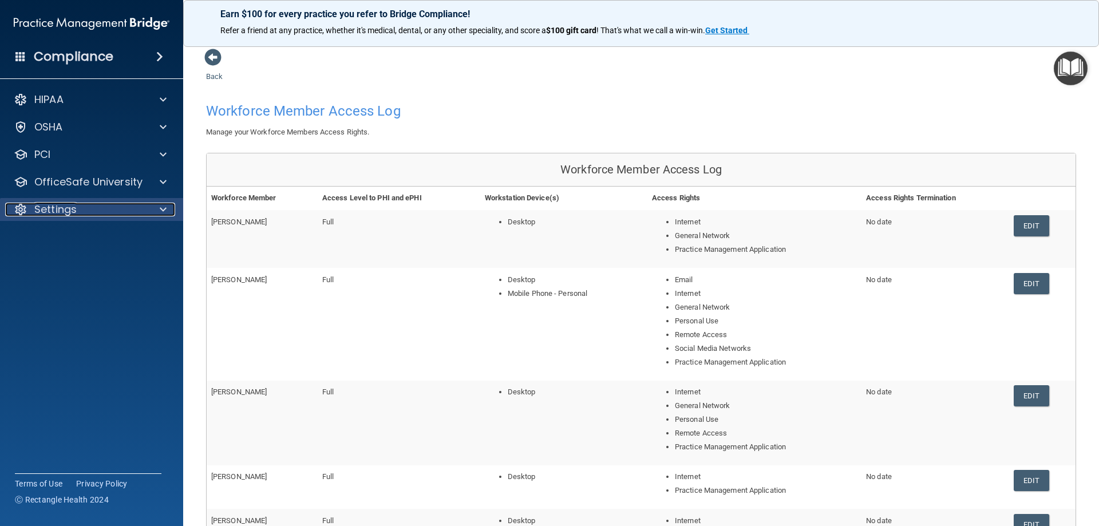
click at [94, 212] on div "Settings" at bounding box center [76, 210] width 142 height 14
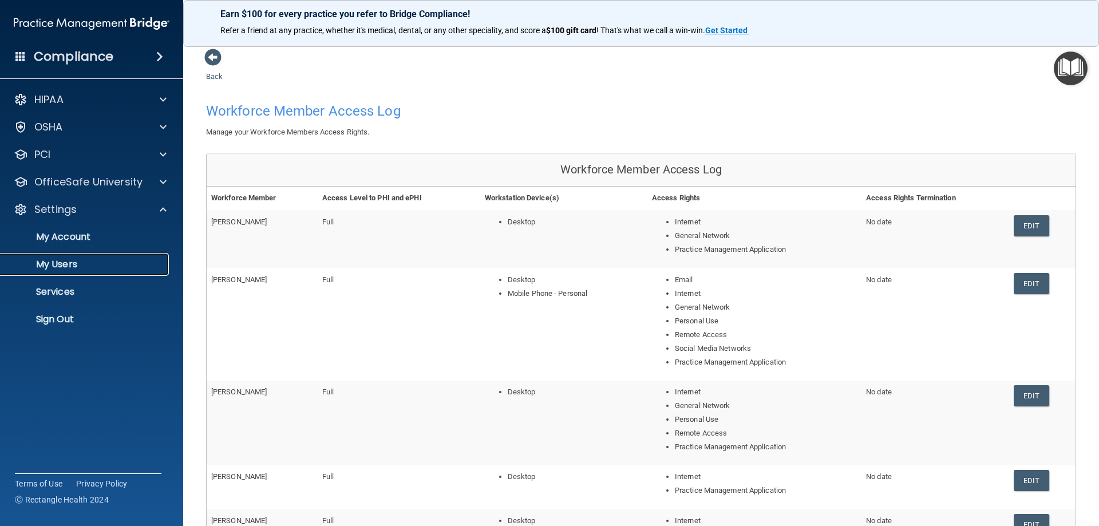
click at [54, 267] on p "My Users" at bounding box center [85, 264] width 156 height 11
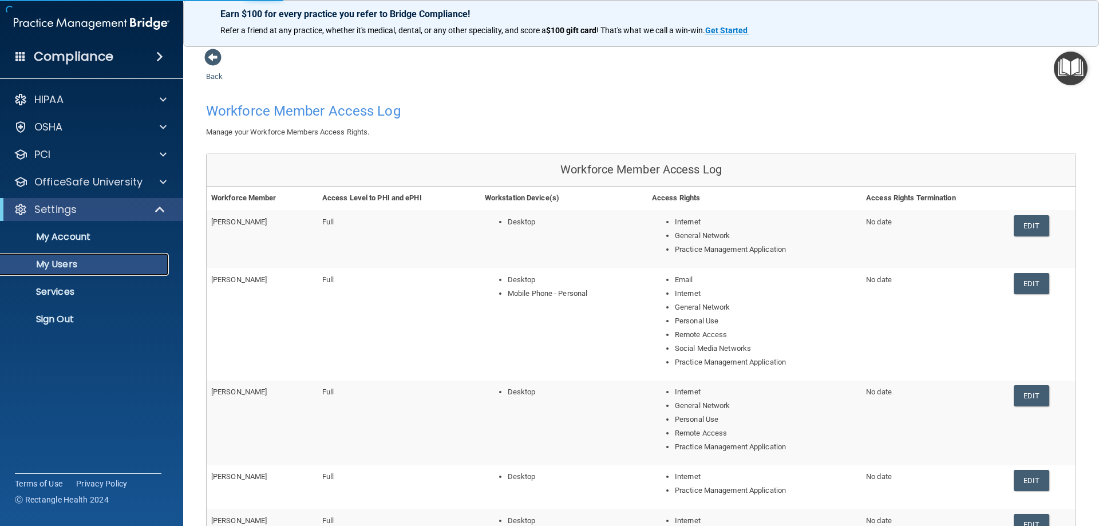
select select "20"
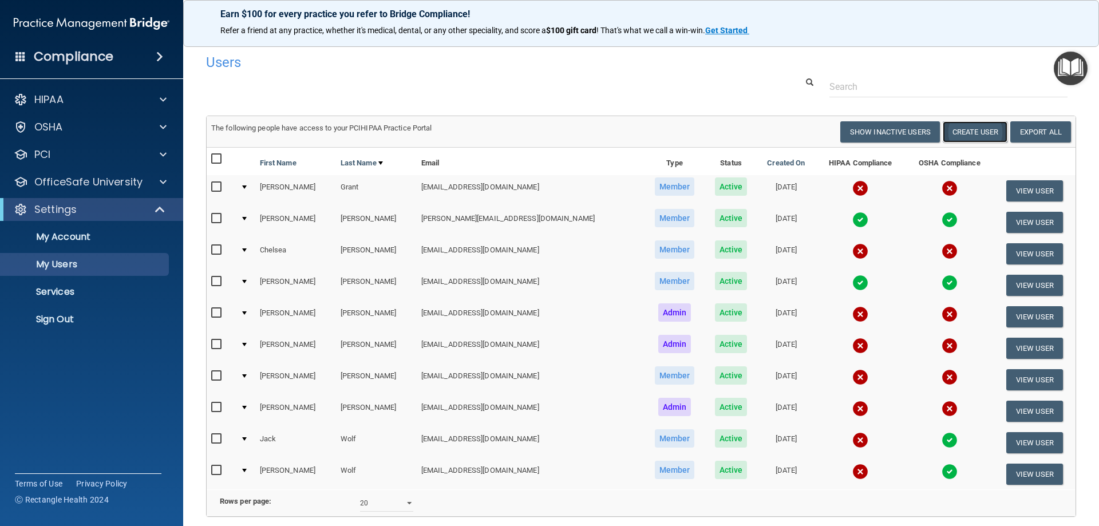
click at [965, 128] on button "Create User" at bounding box center [975, 131] width 65 height 21
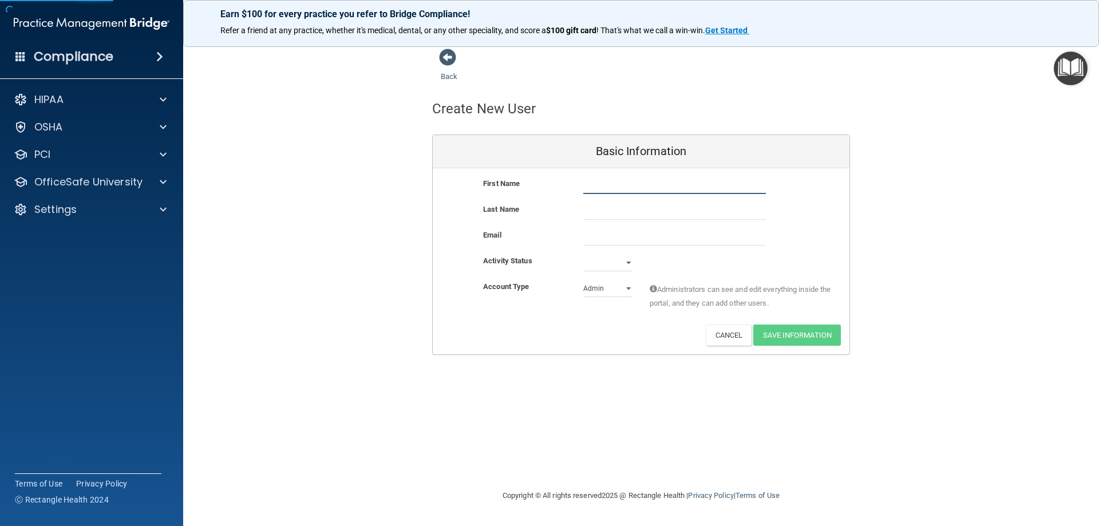
click at [611, 186] on input "text" at bounding box center [674, 185] width 183 height 17
type input "[PERSON_NAME]"
click at [611, 211] on input "text" at bounding box center [674, 211] width 183 height 17
type input "Staciu"
click at [619, 179] on input "[PERSON_NAME]" at bounding box center [674, 185] width 183 height 17
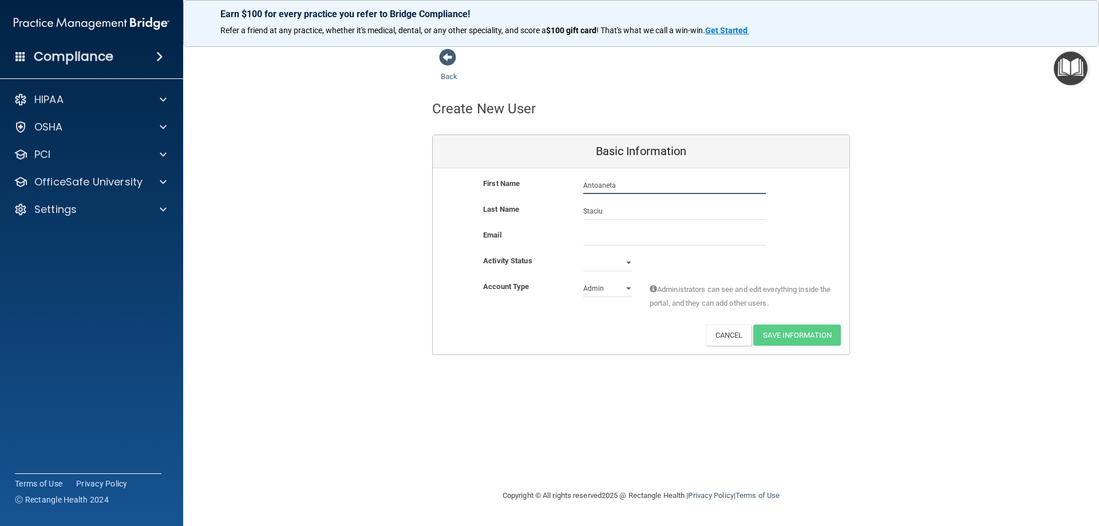
type input "Antoaneta"
click at [613, 208] on input "Staciu" at bounding box center [674, 211] width 183 height 17
type input "Staicu"
click at [613, 234] on input "email" at bounding box center [674, 236] width 183 height 17
click at [618, 286] on select "Admin Member" at bounding box center [607, 288] width 49 height 17
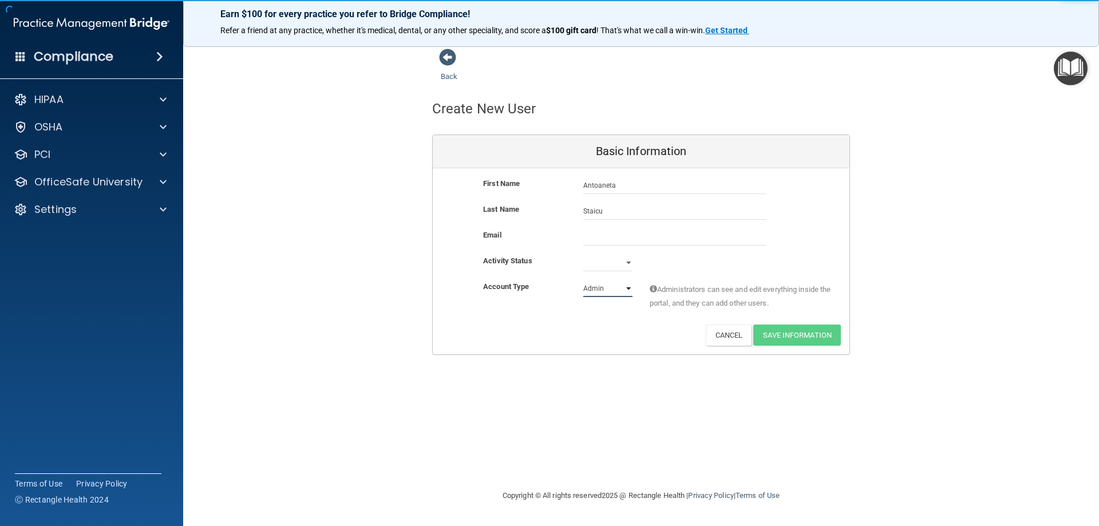
select select "practice_member"
click at [583, 280] on select "Admin Member" at bounding box center [607, 288] width 49 height 17
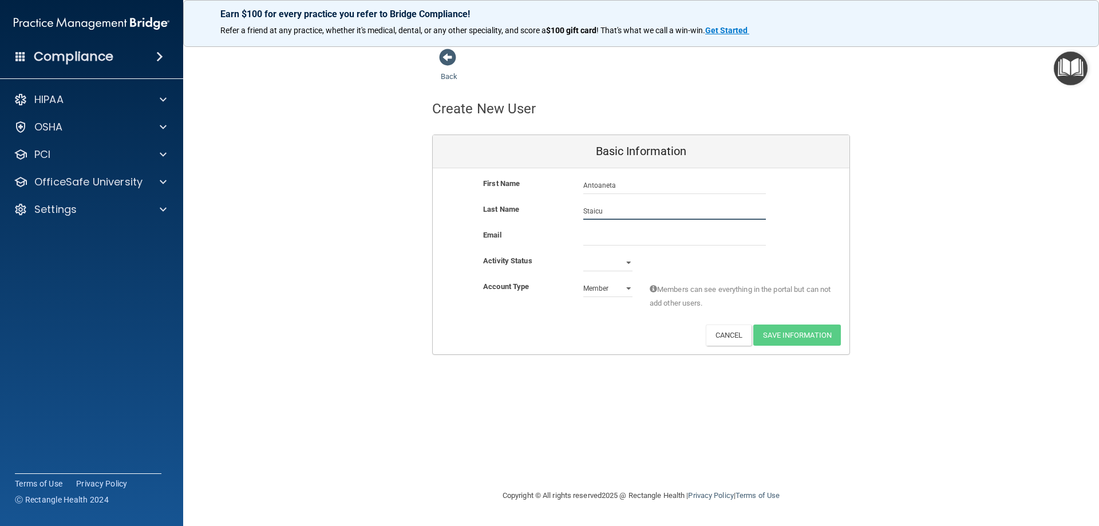
click at [630, 211] on input "Staicu" at bounding box center [674, 211] width 183 height 17
click at [620, 237] on input "email" at bounding box center [674, 236] width 183 height 17
paste input "[EMAIL_ADDRESS][DOMAIN_NAME]"
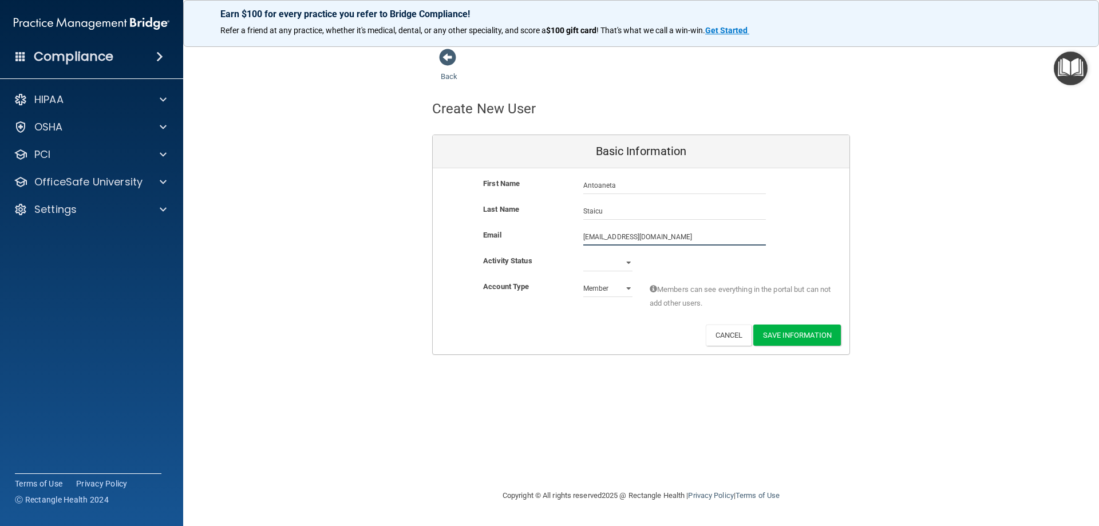
type input "[EMAIL_ADDRESS][DOMAIN_NAME]"
click at [622, 264] on select "Active Inactive" at bounding box center [607, 262] width 49 height 17
select select "active"
click at [583, 254] on select "Active Inactive" at bounding box center [607, 262] width 49 height 17
click at [809, 333] on button "Save Information" at bounding box center [797, 335] width 88 height 21
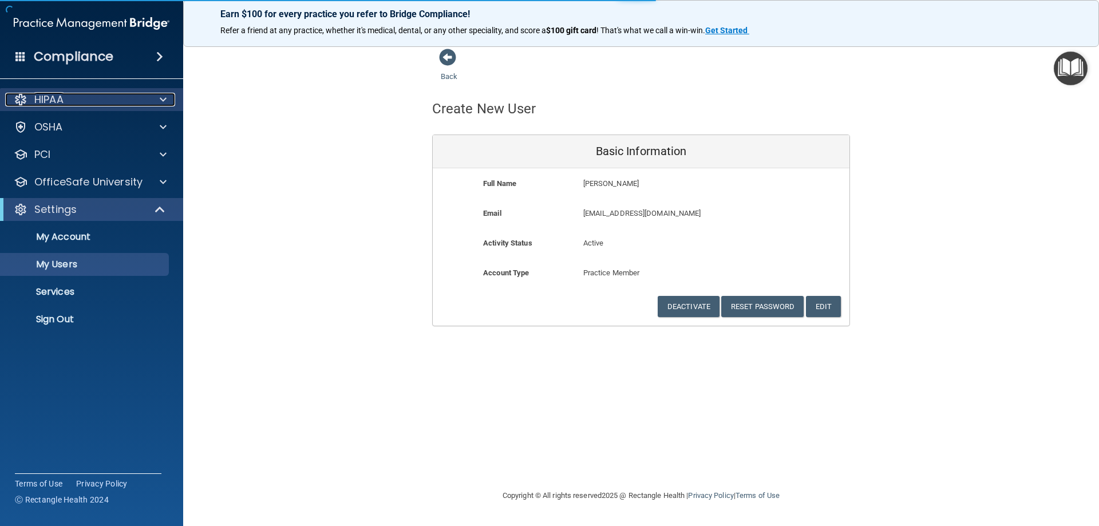
click at [163, 97] on span at bounding box center [163, 100] width 7 height 14
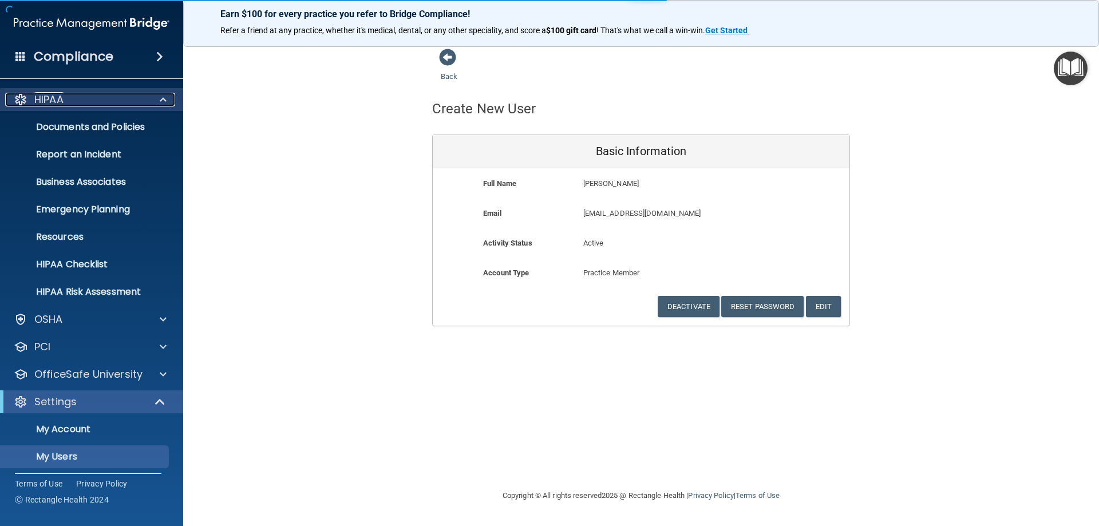
select select "20"
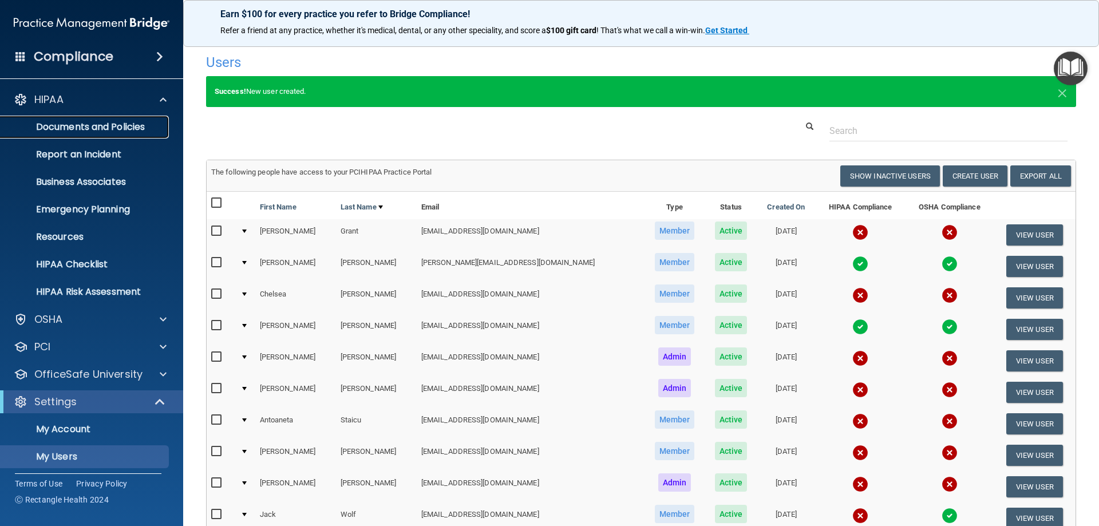
click at [94, 123] on p "Documents and Policies" at bounding box center [85, 126] width 156 height 11
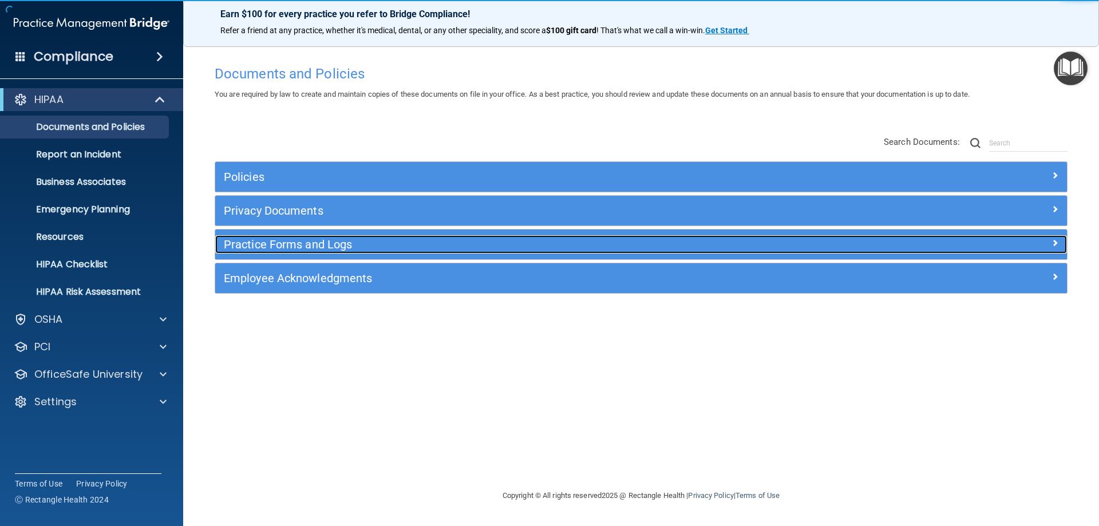
click at [305, 238] on h5 "Practice Forms and Logs" at bounding box center [535, 244] width 622 height 13
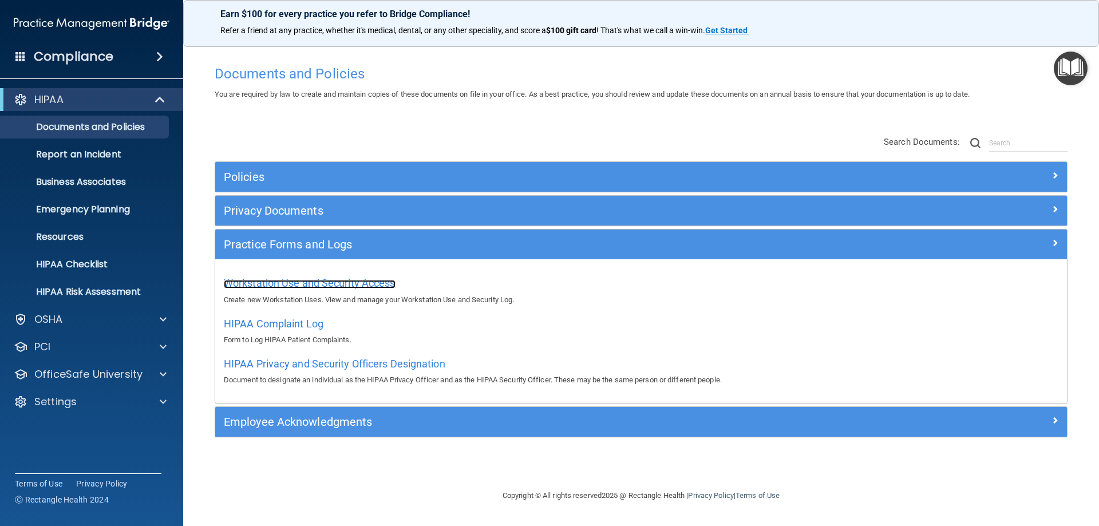
click at [299, 281] on span "Workstation Use and Security Access" at bounding box center [310, 283] width 172 height 12
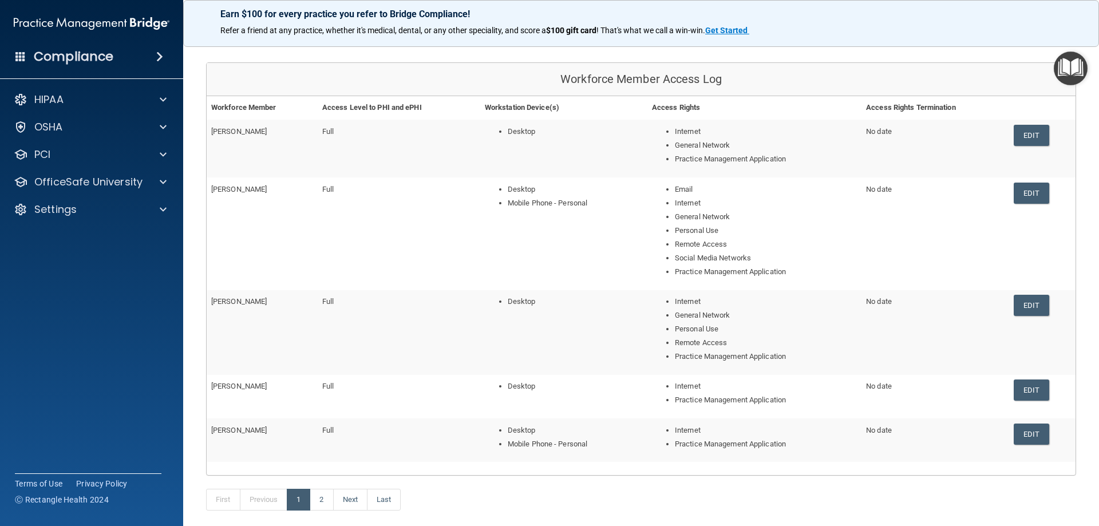
scroll to position [195, 0]
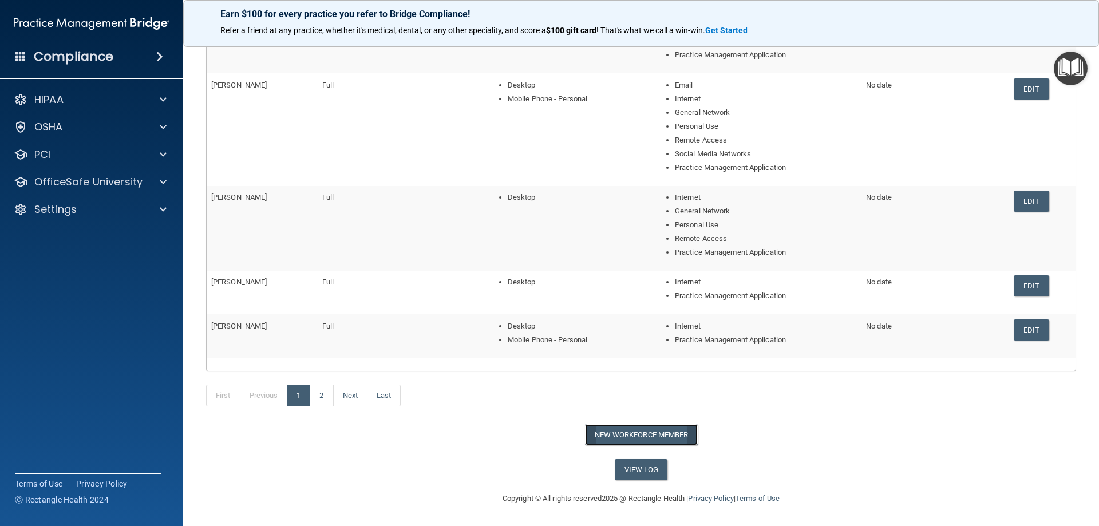
click at [630, 434] on button "New Workforce Member" at bounding box center [641, 434] width 113 height 21
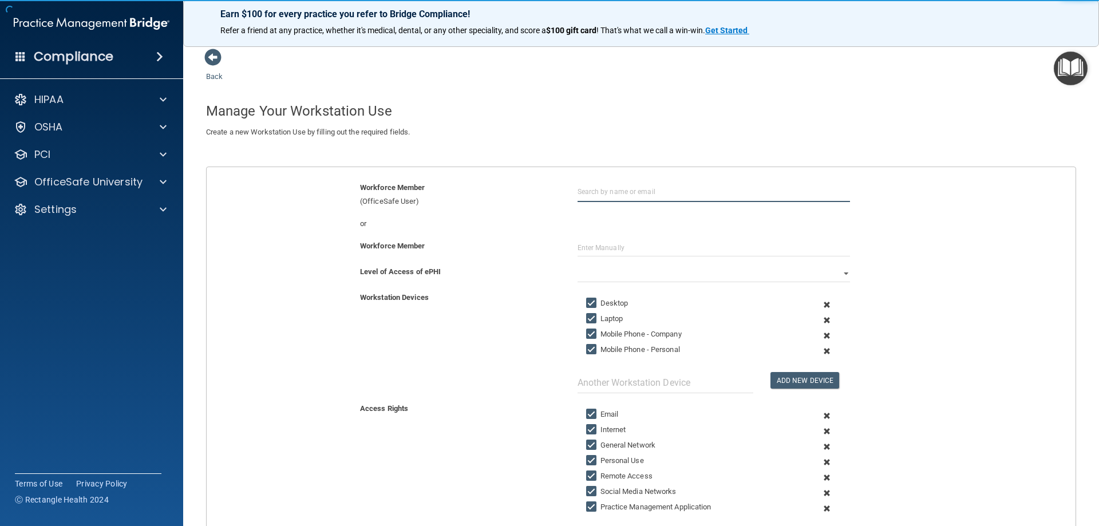
click at [621, 189] on input "text" at bounding box center [714, 191] width 272 height 21
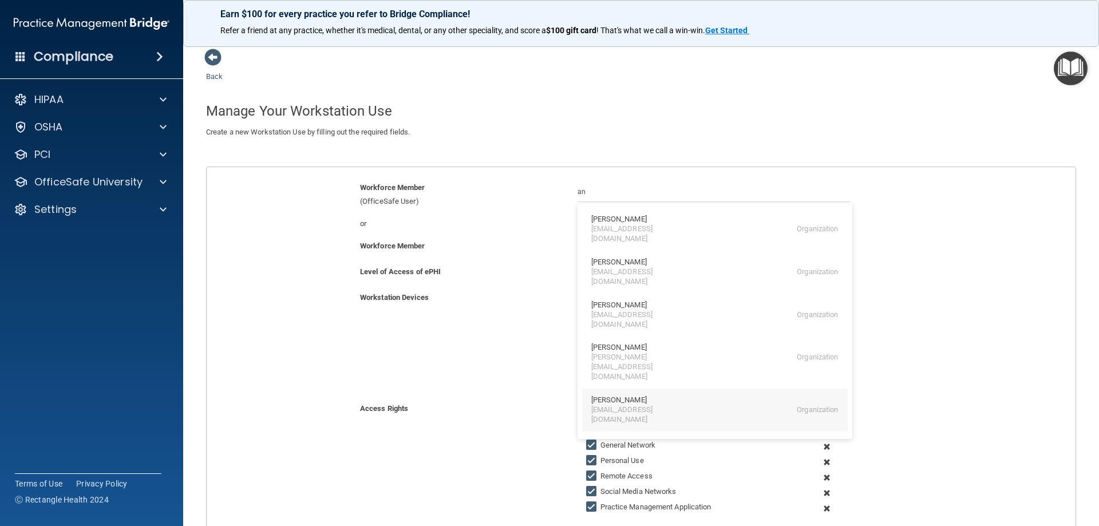
click at [608, 396] on div "[PERSON_NAME]" at bounding box center [619, 401] width 56 height 10
type input "[PERSON_NAME]"
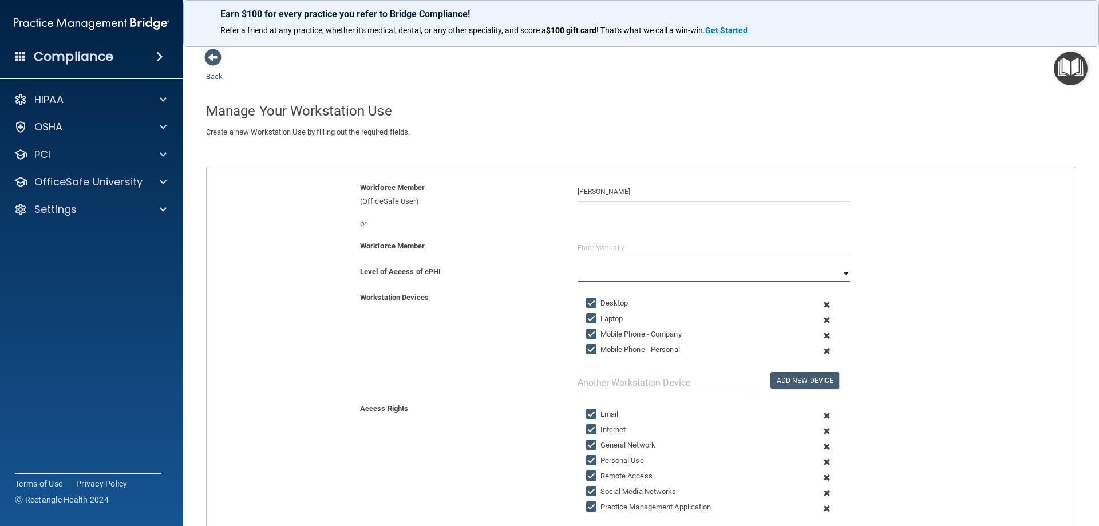
click at [621, 278] on select "Full Limited None" at bounding box center [714, 273] width 272 height 17
select select "0"
click at [578, 265] on select "Full Limited None" at bounding box center [714, 273] width 272 height 17
click at [587, 314] on input "Laptop" at bounding box center [592, 318] width 13 height 9
checkbox input "false"
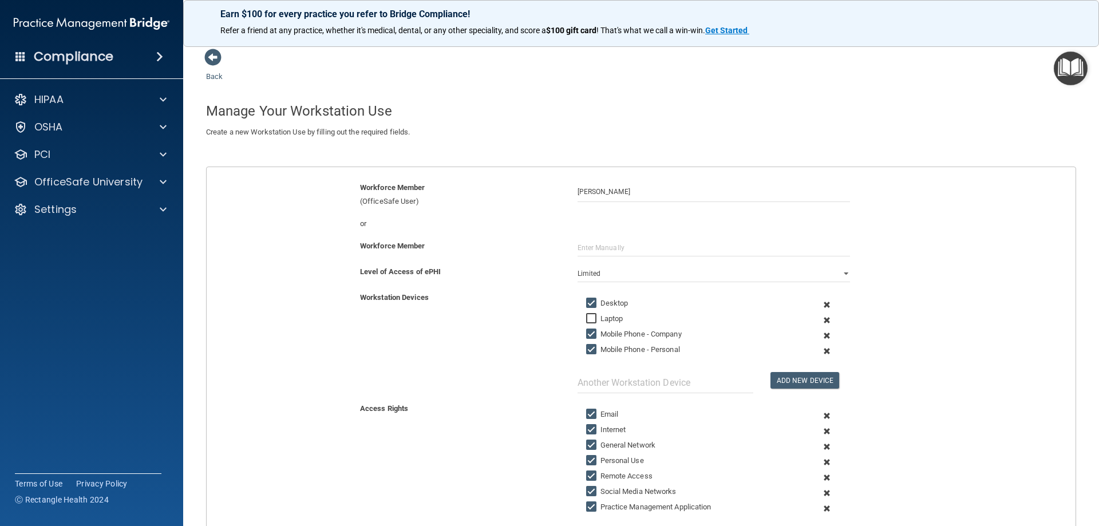
click at [588, 337] on input "Mobile Phone - Company" at bounding box center [592, 334] width 13 height 9
checkbox input "false"
click at [586, 351] on input "Mobile Phone - Personal" at bounding box center [592, 349] width 13 height 9
checkbox input "false"
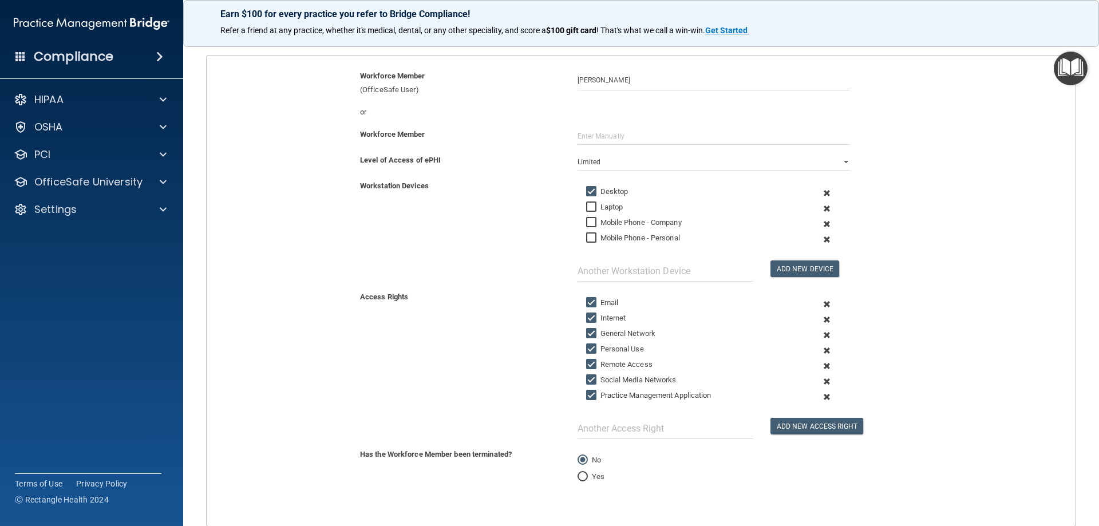
scroll to position [114, 0]
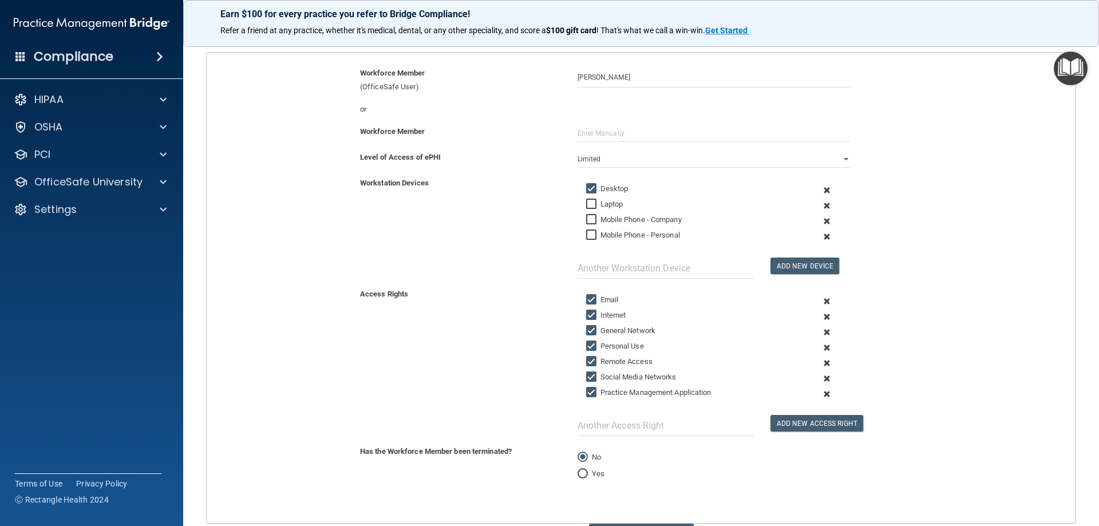
click at [586, 299] on input "Email" at bounding box center [592, 299] width 13 height 9
checkbox input "false"
click at [586, 350] on input "Personal Use" at bounding box center [592, 346] width 13 height 9
checkbox input "false"
click at [590, 359] on input "Remote Access" at bounding box center [592, 361] width 13 height 9
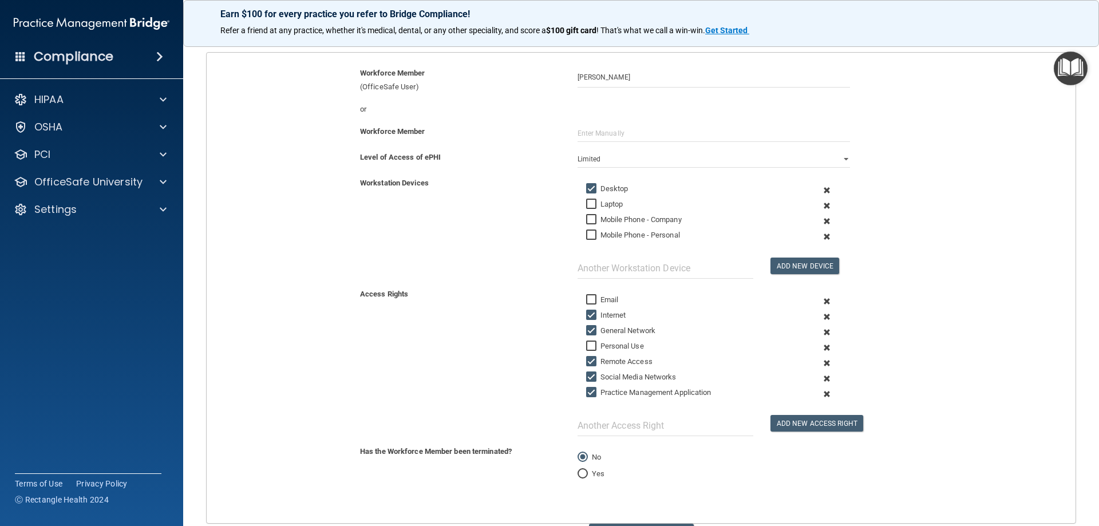
checkbox input "false"
click at [587, 376] on input "Social Media Networks" at bounding box center [592, 377] width 13 height 9
checkbox input "false"
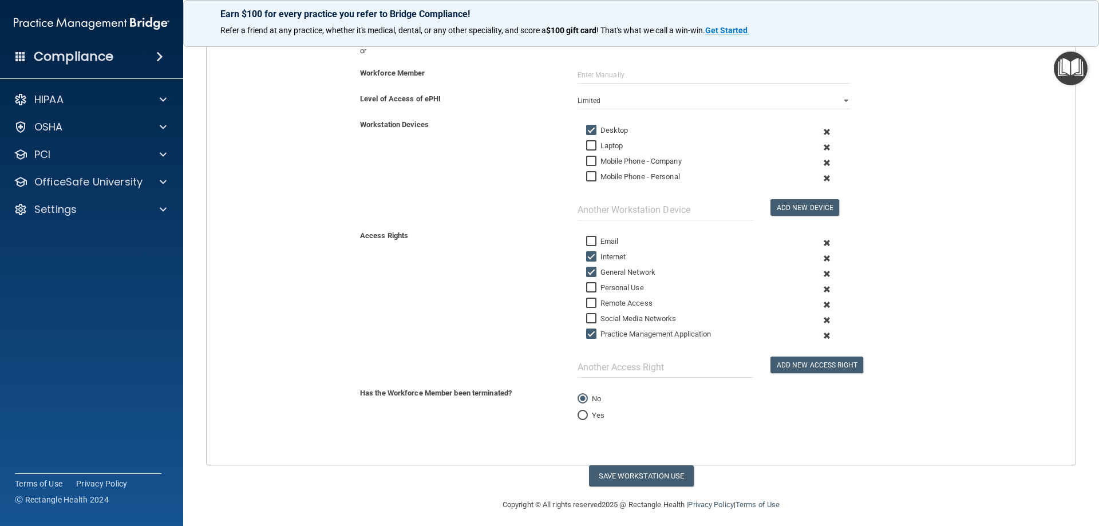
scroll to position [179, 0]
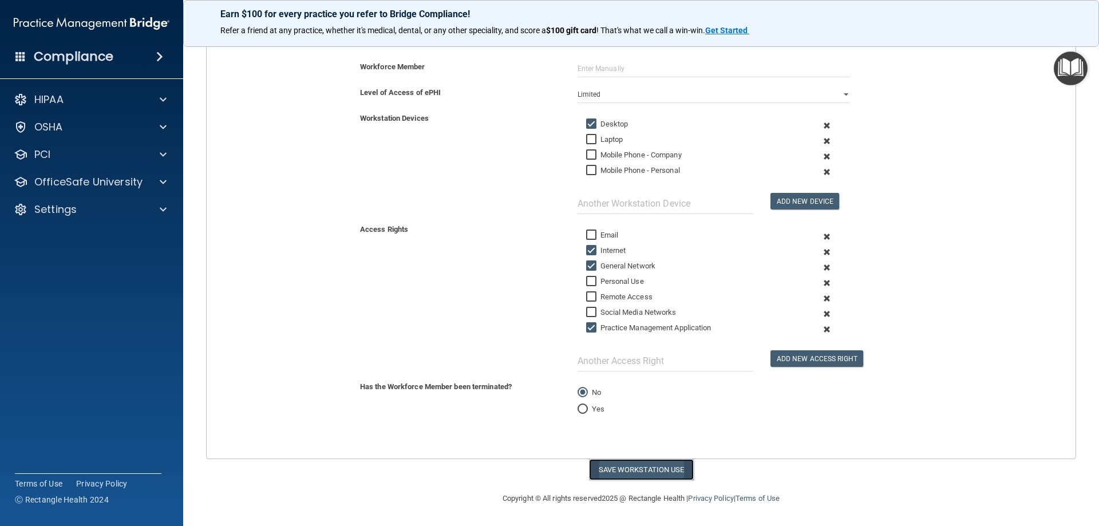
click at [646, 472] on button "Save Workstation Use" at bounding box center [641, 469] width 105 height 21
select select "? string:Full ?"
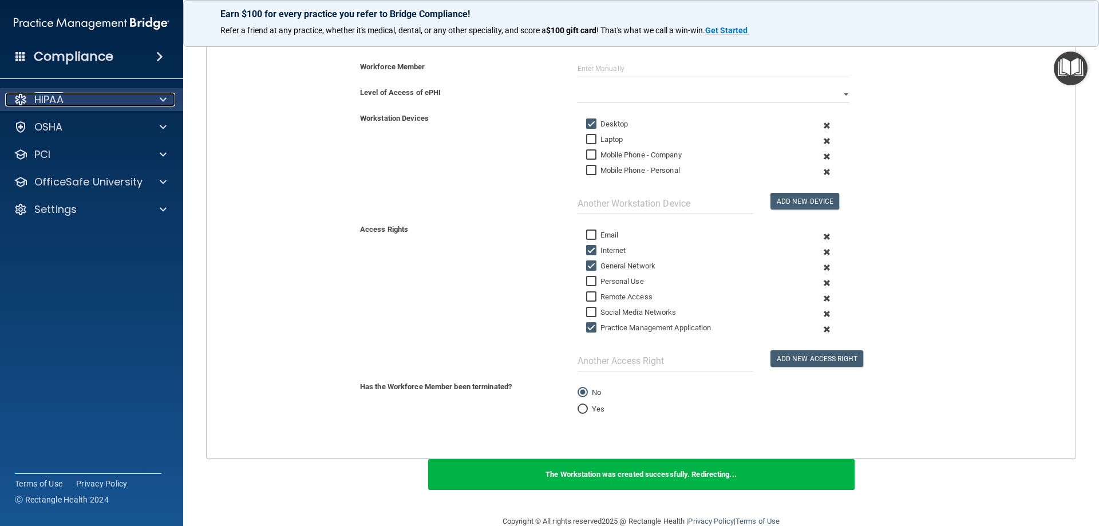
click at [165, 100] on span at bounding box center [163, 100] width 7 height 14
click at [158, 94] on div at bounding box center [161, 100] width 29 height 14
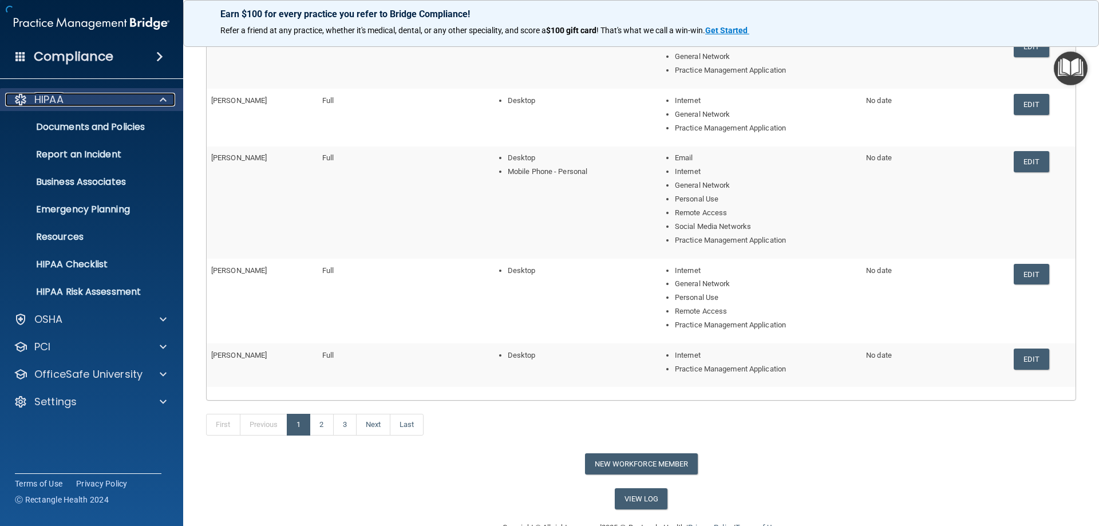
scroll to position [185, 0]
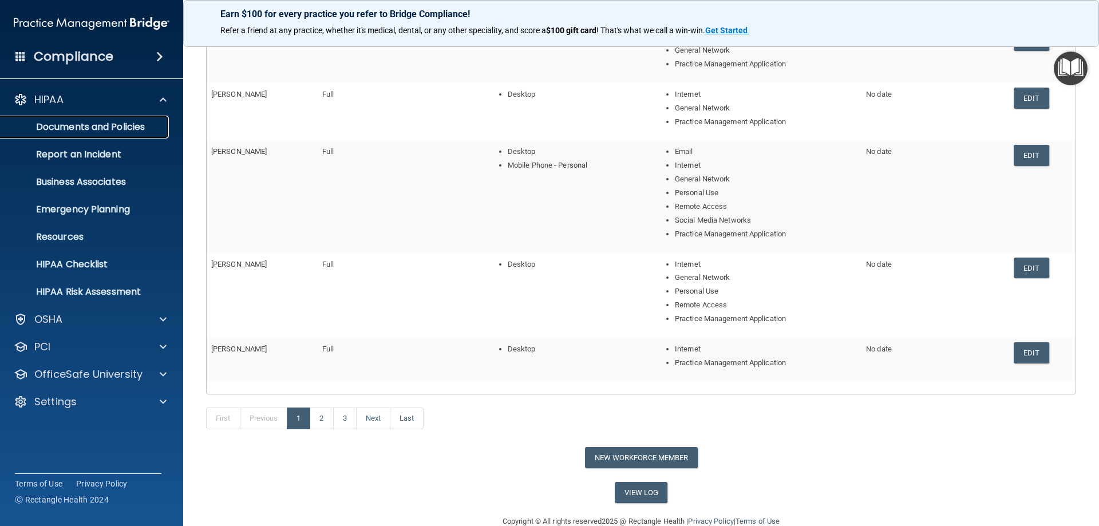
click at [82, 129] on p "Documents and Policies" at bounding box center [85, 126] width 156 height 11
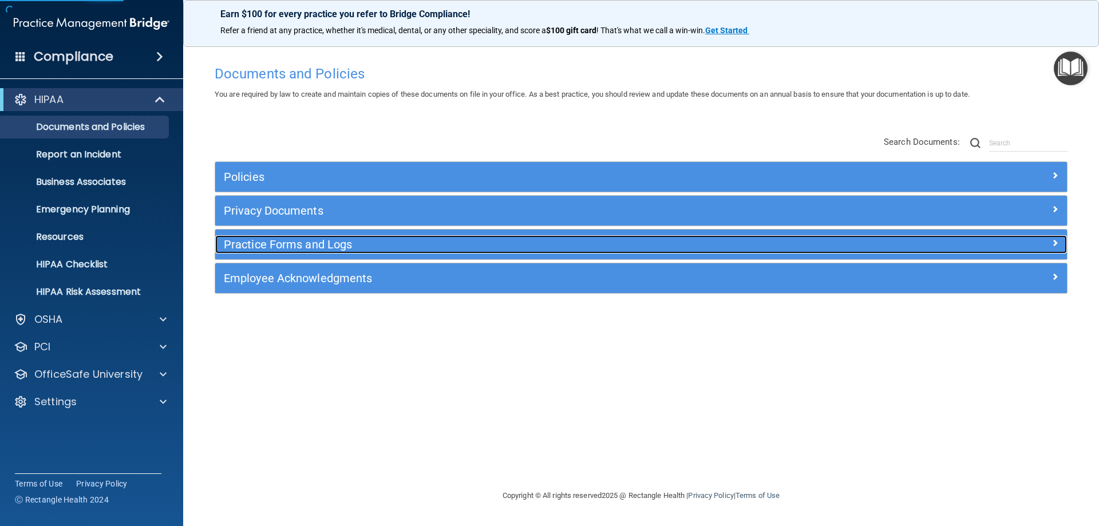
click at [270, 252] on div "Practice Forms and Logs" at bounding box center [534, 244] width 639 height 18
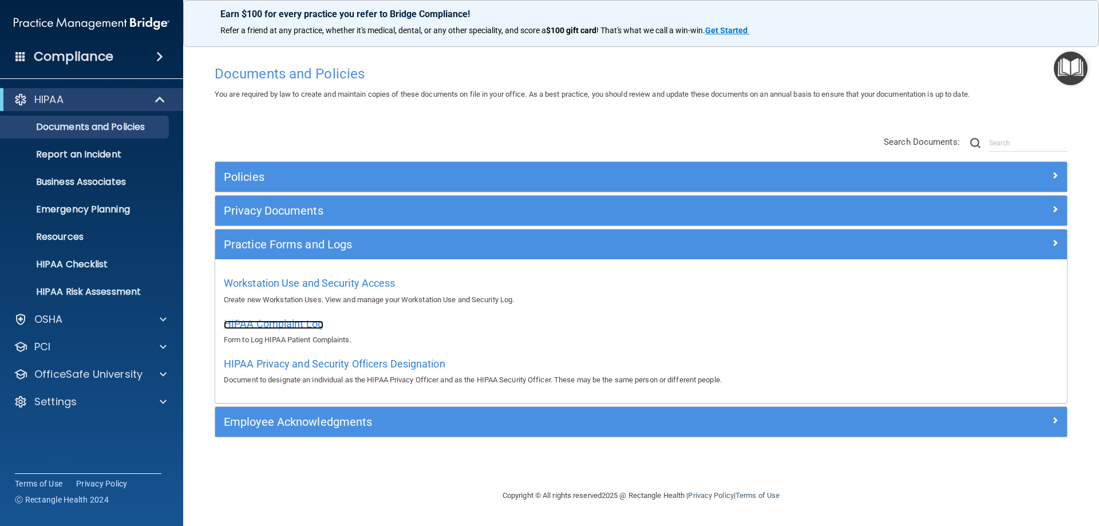
click at [258, 322] on span "HIPAA Complaint Log" at bounding box center [274, 324] width 100 height 12
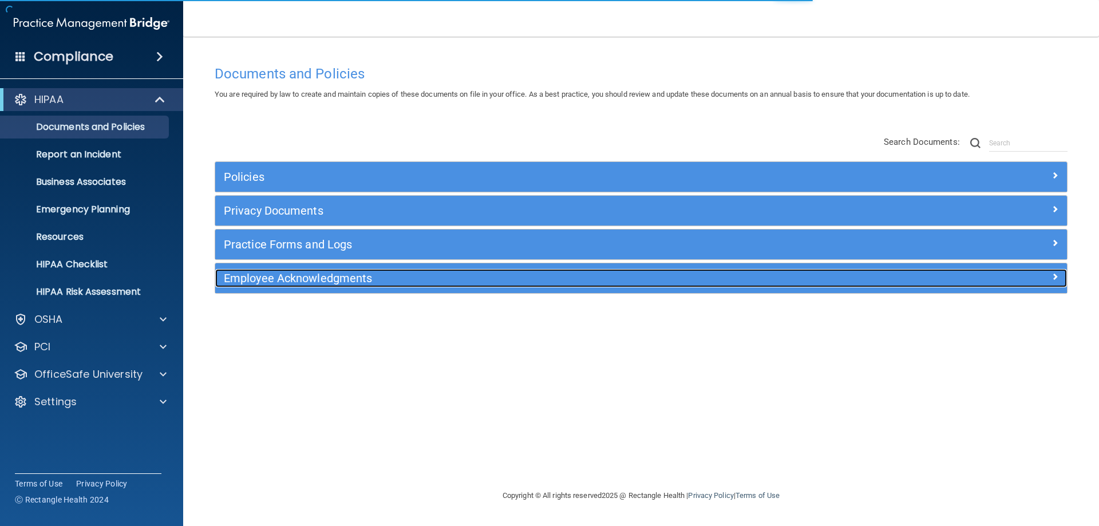
click at [315, 277] on h5 "Employee Acknowledgments" at bounding box center [535, 278] width 622 height 13
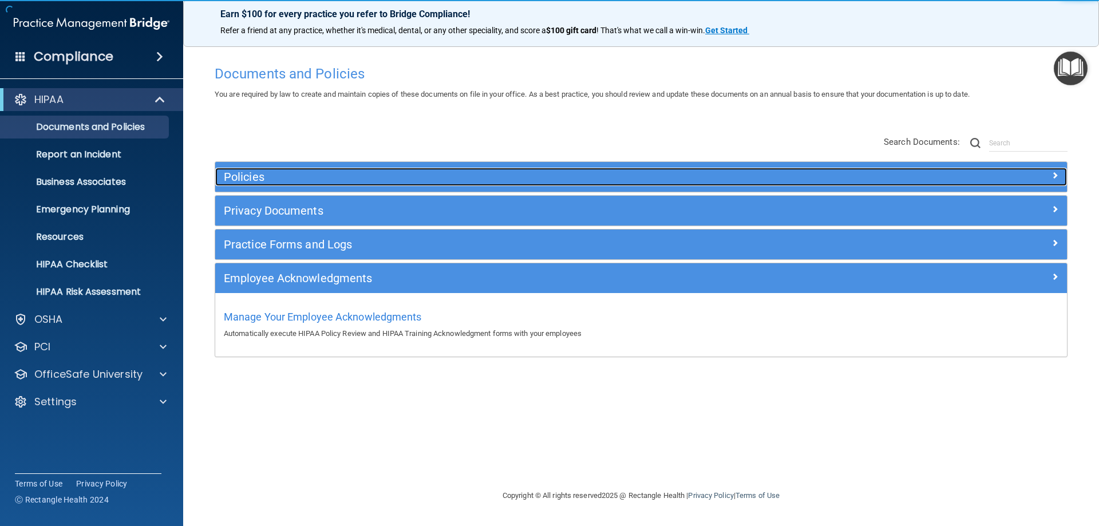
click at [259, 174] on h5 "Policies" at bounding box center [535, 177] width 622 height 13
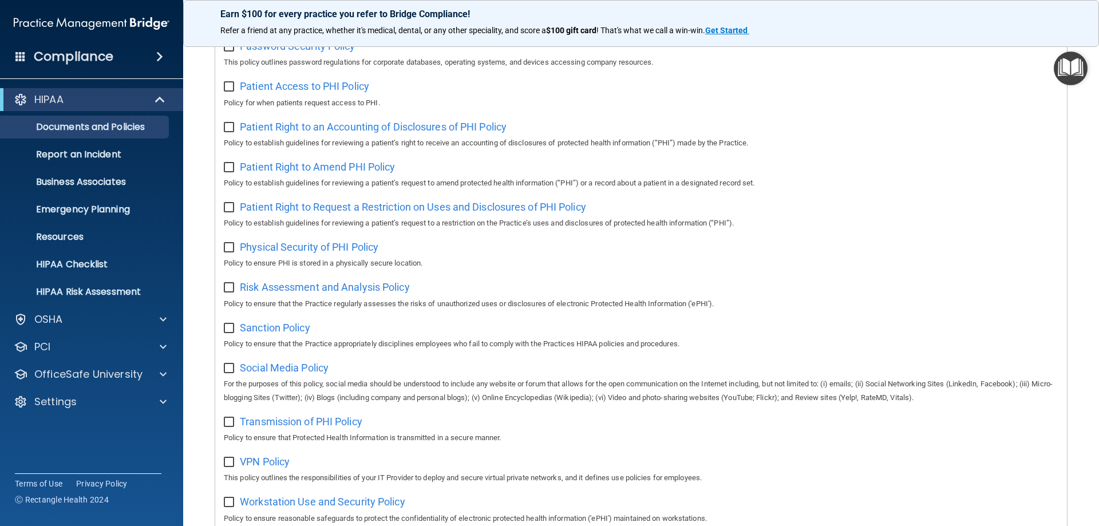
scroll to position [761, 0]
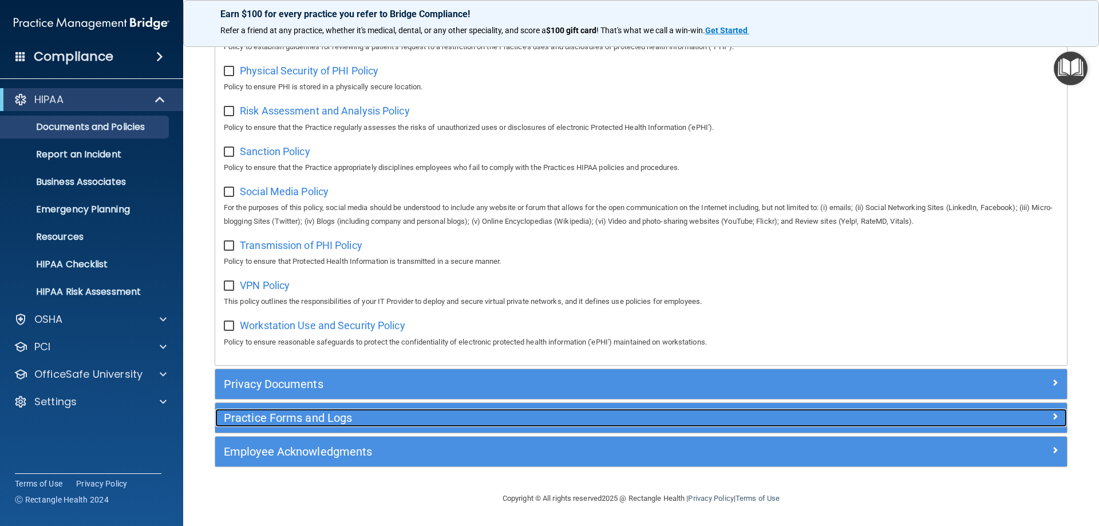
click at [261, 412] on h5 "Practice Forms and Logs" at bounding box center [535, 418] width 622 height 13
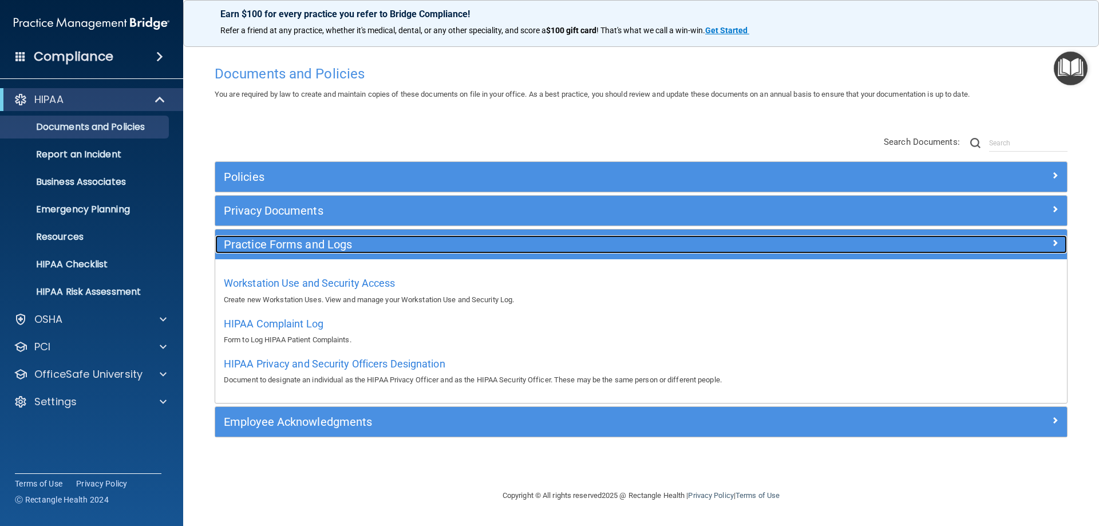
scroll to position [0, 0]
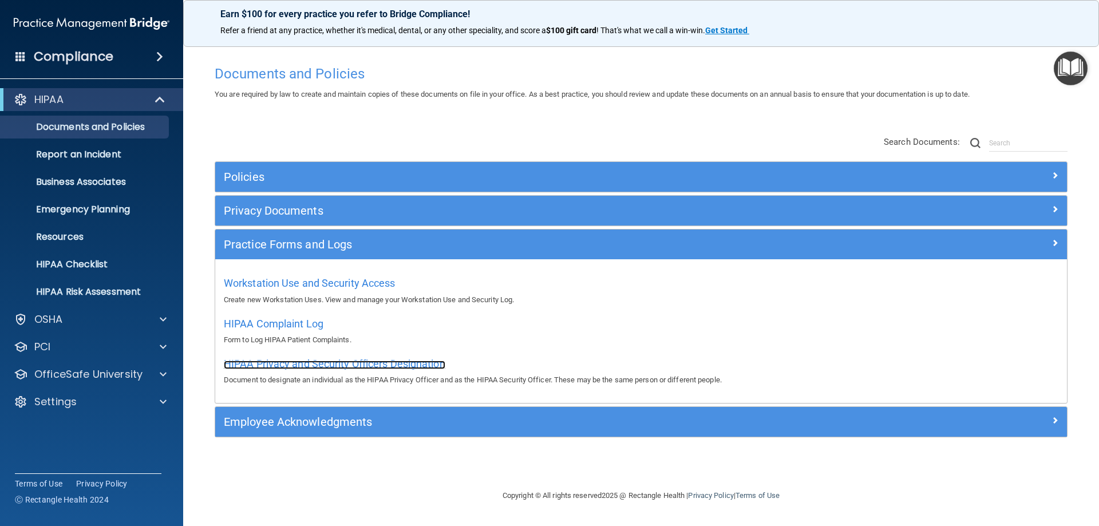
click at [268, 361] on span "HIPAA Privacy and Security Officers Designation" at bounding box center [335, 364] width 222 height 12
